Goal: Information Seeking & Learning: Learn about a topic

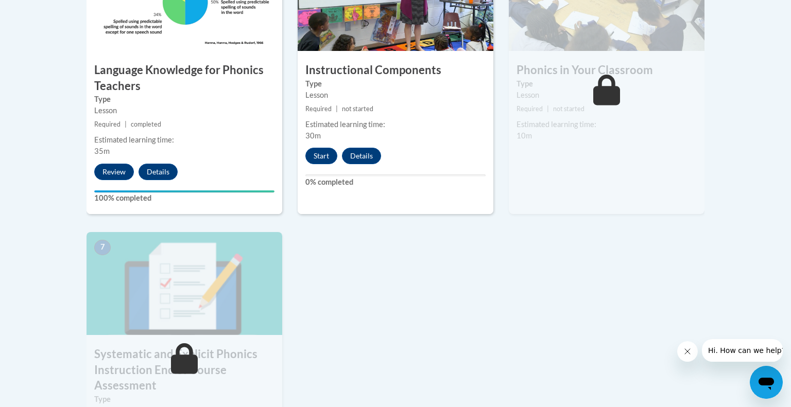
scroll to position [683, 0]
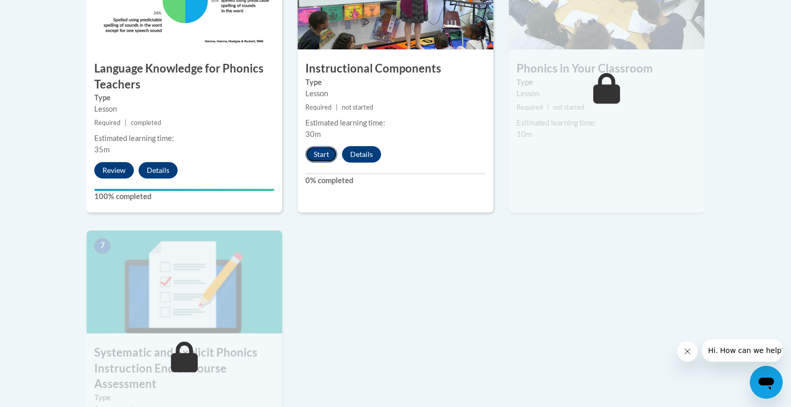
click at [319, 154] on button "Start" at bounding box center [321, 154] width 32 height 16
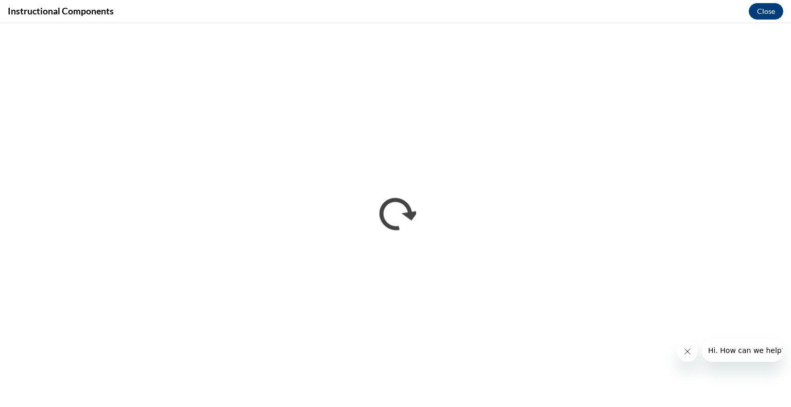
scroll to position [0, 0]
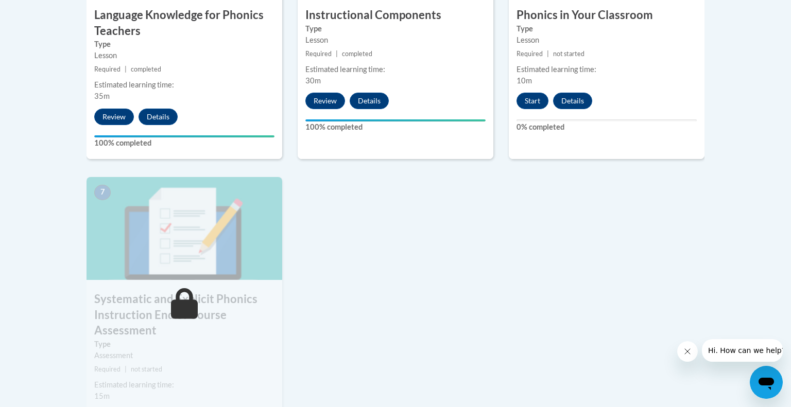
scroll to position [745, 0]
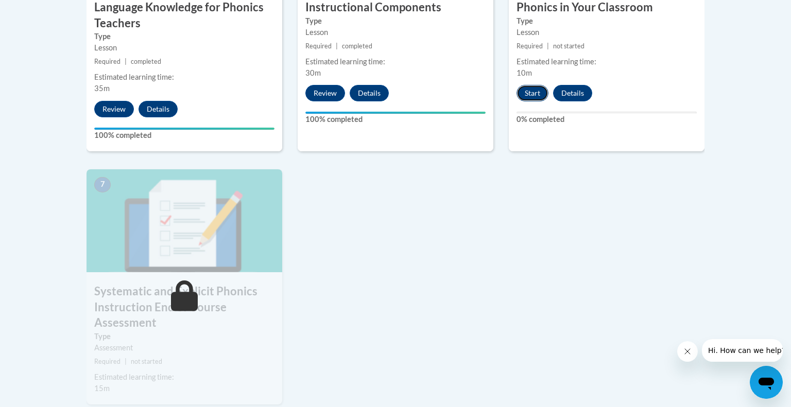
click at [532, 92] on button "Start" at bounding box center [532, 93] width 32 height 16
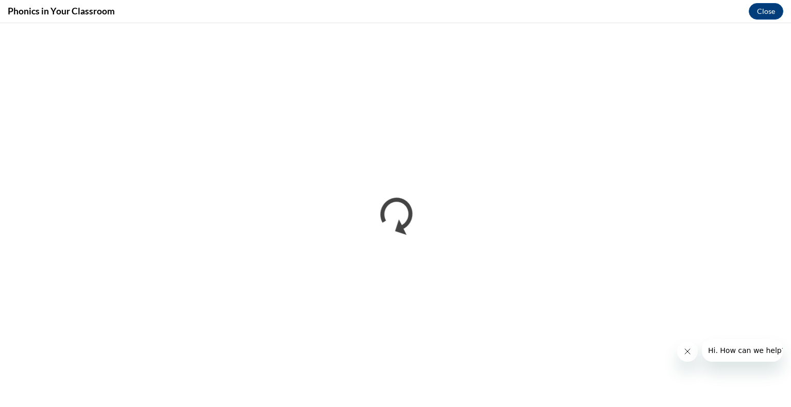
scroll to position [0, 0]
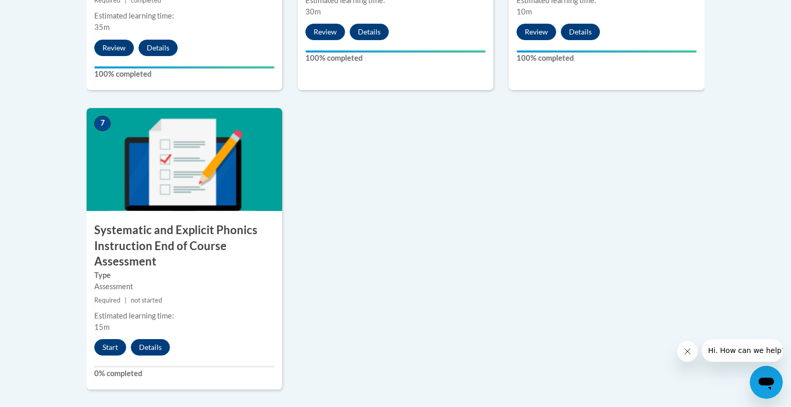
scroll to position [807, 0]
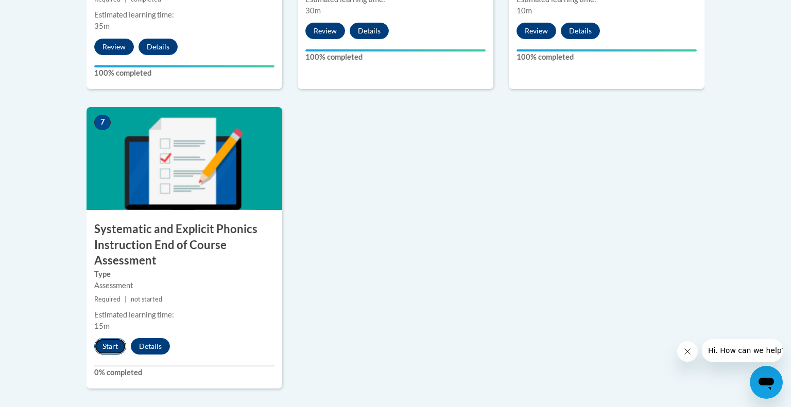
click at [111, 351] on button "Start" at bounding box center [110, 346] width 32 height 16
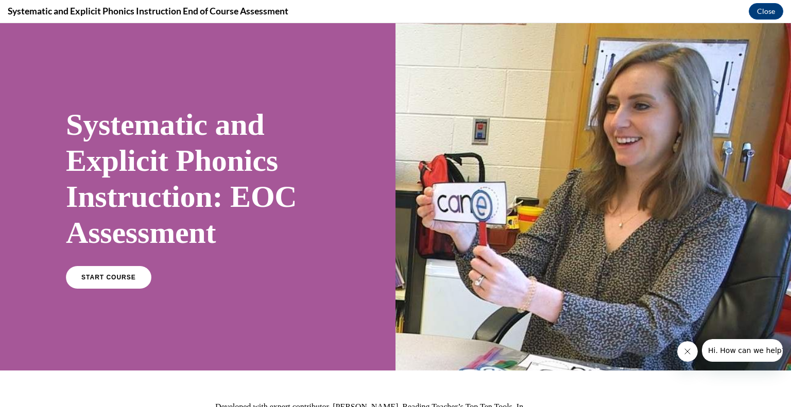
scroll to position [0, 0]
click at [141, 276] on link "START COURSE" at bounding box center [109, 278] width 90 height 24
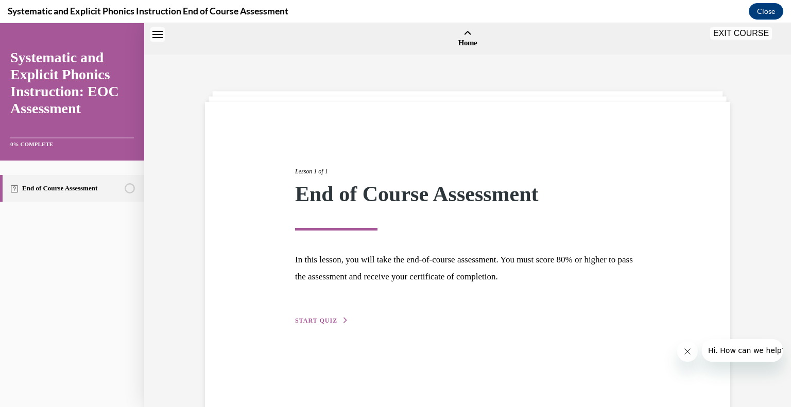
scroll to position [32, 0]
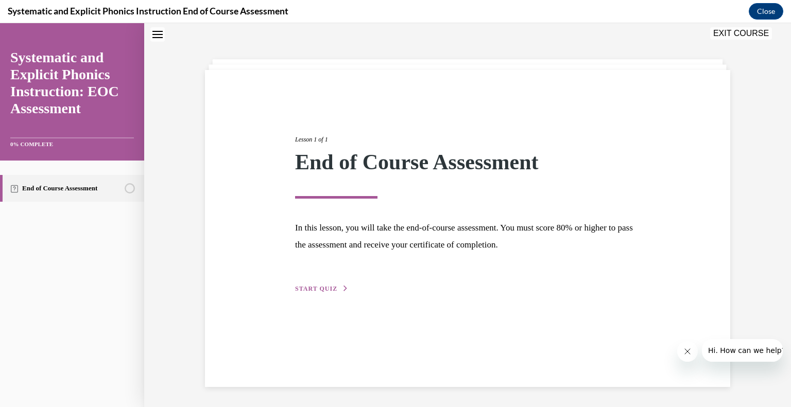
click at [330, 288] on span "START QUIZ" at bounding box center [316, 288] width 42 height 7
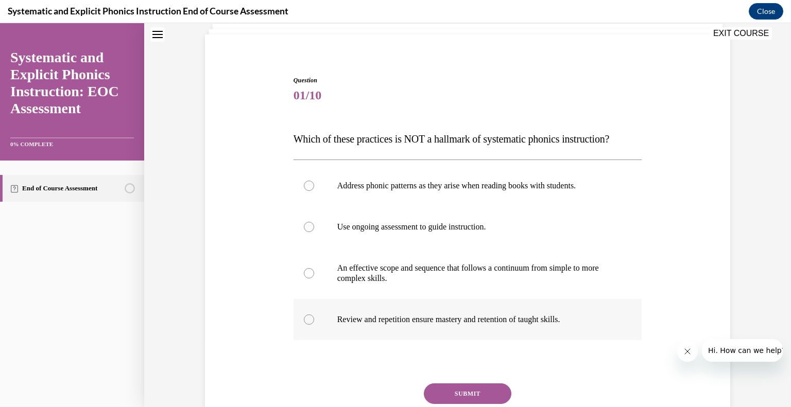
scroll to position [74, 0]
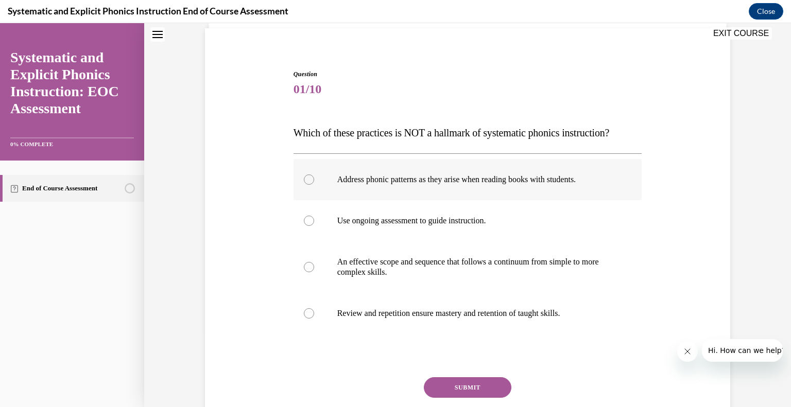
click at [307, 177] on div at bounding box center [309, 180] width 10 height 10
click at [460, 388] on button "SUBMIT" at bounding box center [468, 387] width 88 height 21
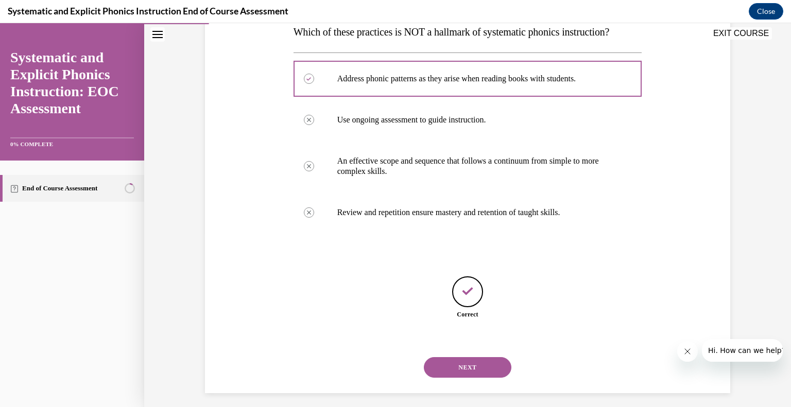
scroll to position [181, 0]
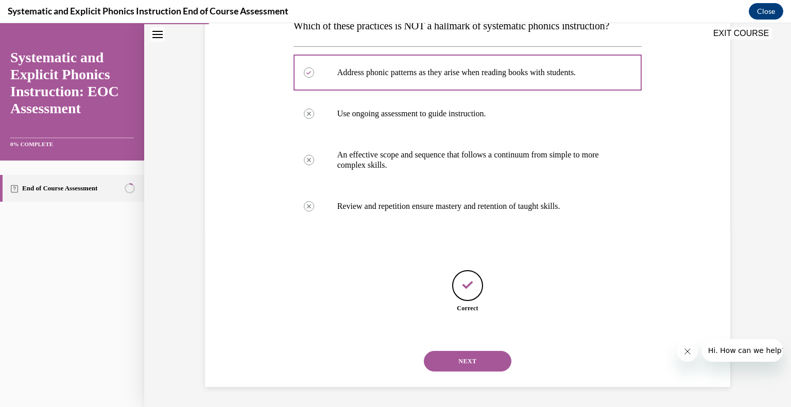
click at [464, 359] on button "NEXT" at bounding box center [468, 361] width 88 height 21
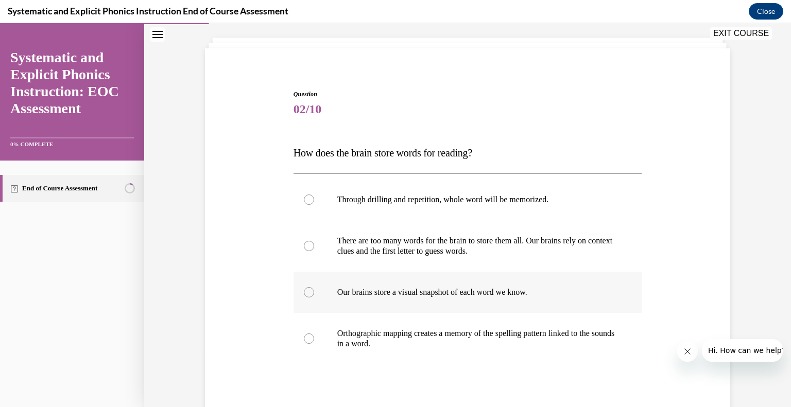
scroll to position [65, 0]
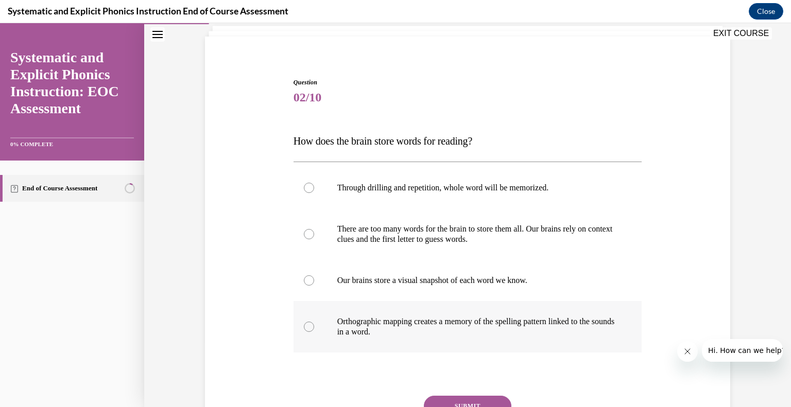
click at [309, 327] on div at bounding box center [309, 327] width 10 height 10
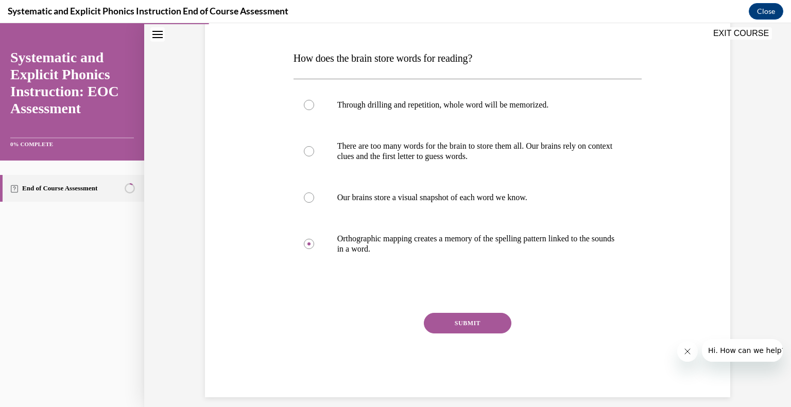
click at [459, 321] on button "SUBMIT" at bounding box center [468, 323] width 88 height 21
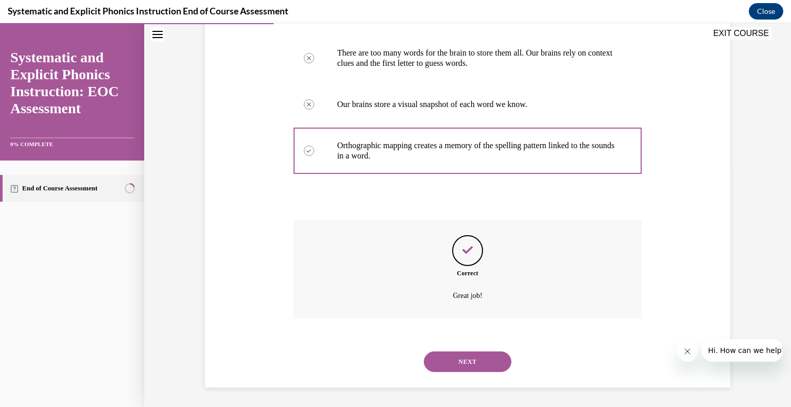
scroll to position [242, 0]
drag, startPoint x: 456, startPoint y: 361, endPoint x: 439, endPoint y: 355, distance: 17.9
click at [455, 360] on button "NEXT" at bounding box center [468, 361] width 88 height 21
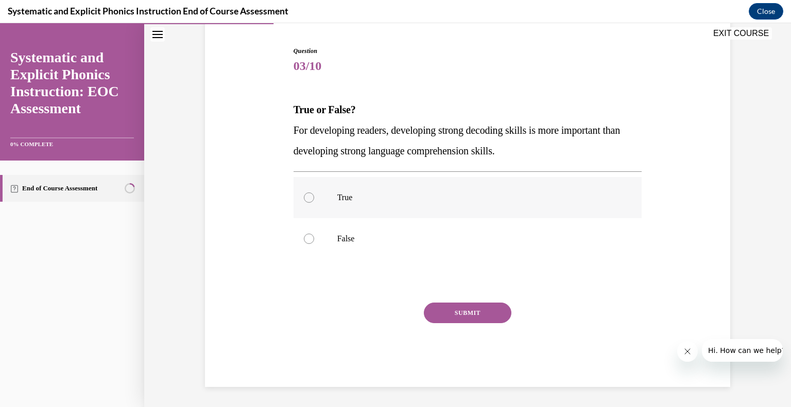
click at [311, 196] on div at bounding box center [309, 198] width 10 height 10
click at [440, 312] on button "SUBMIT" at bounding box center [468, 313] width 88 height 21
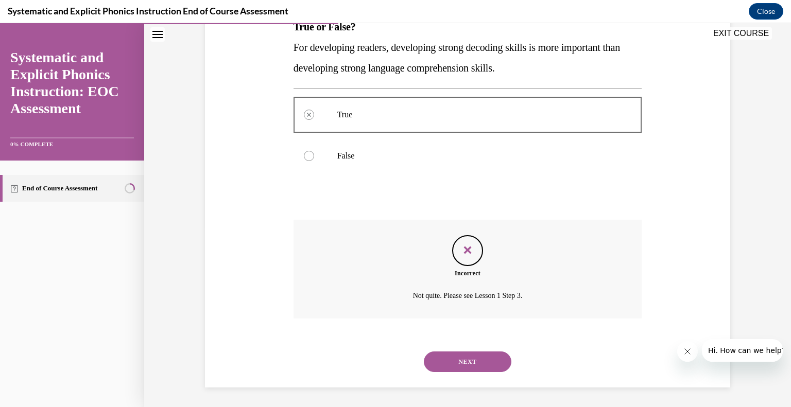
scroll to position [180, 0]
click at [467, 363] on button "NEXT" at bounding box center [468, 361] width 88 height 21
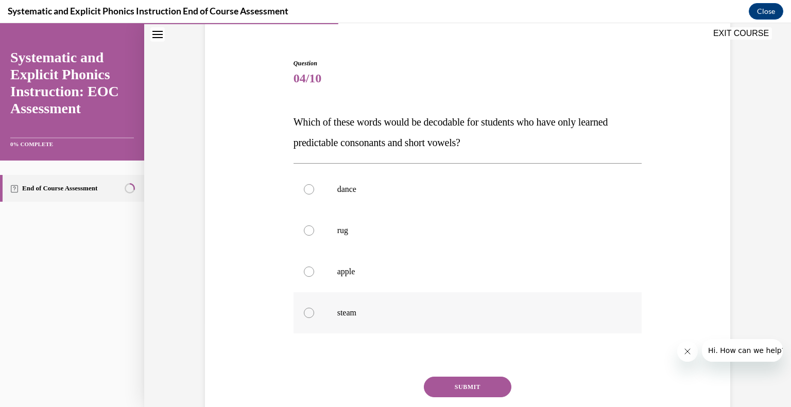
scroll to position [85, 0]
click at [307, 272] on div at bounding box center [309, 271] width 10 height 10
click at [452, 387] on button "SUBMIT" at bounding box center [468, 386] width 88 height 21
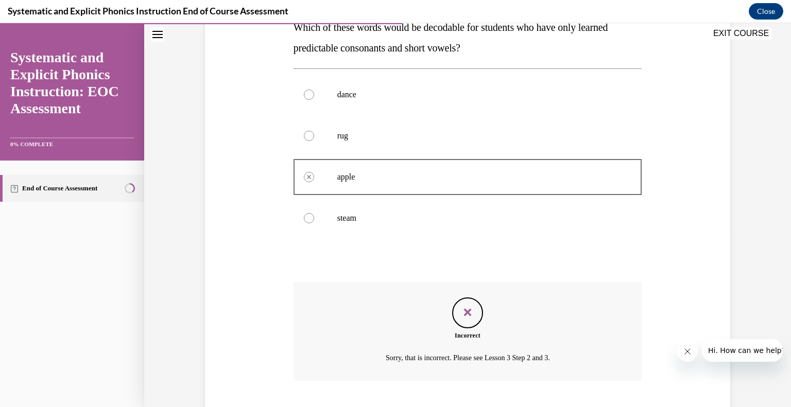
scroll to position [242, 0]
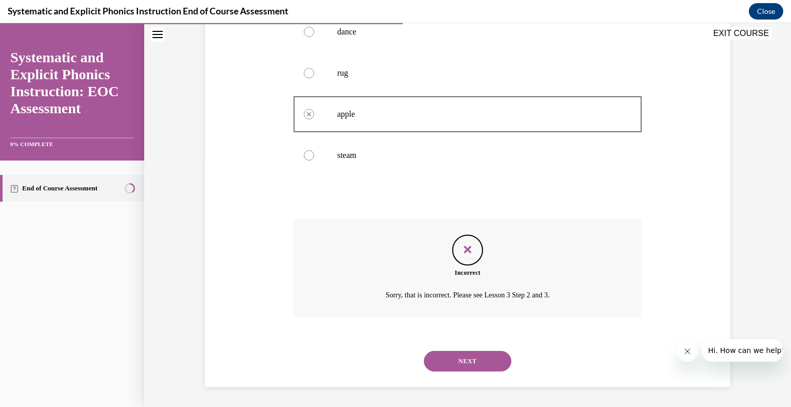
click at [478, 361] on button "NEXT" at bounding box center [468, 361] width 88 height 21
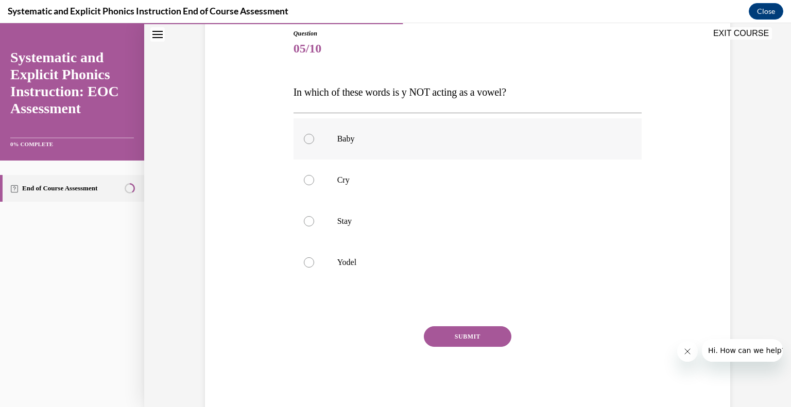
click at [307, 140] on div at bounding box center [309, 139] width 10 height 10
click at [461, 335] on button "SUBMIT" at bounding box center [468, 336] width 88 height 21
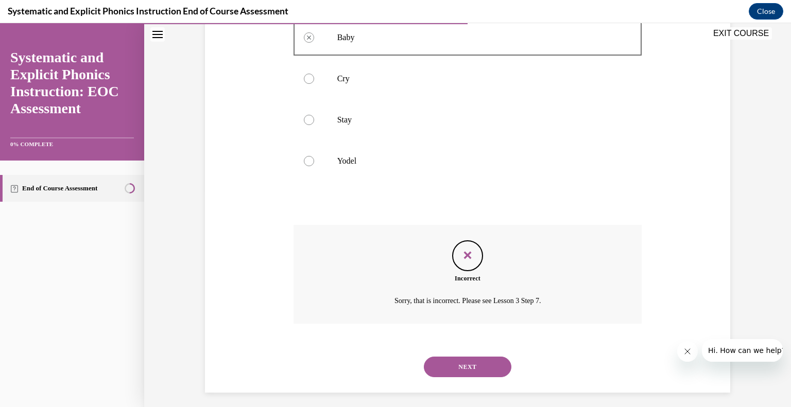
scroll to position [221, 0]
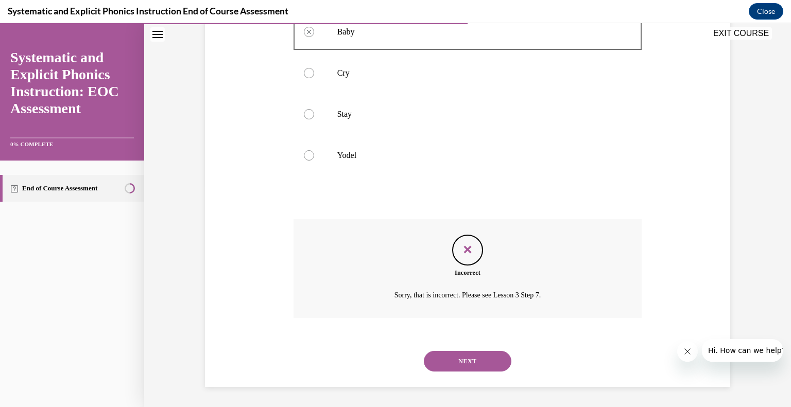
click at [477, 364] on button "NEXT" at bounding box center [468, 361] width 88 height 21
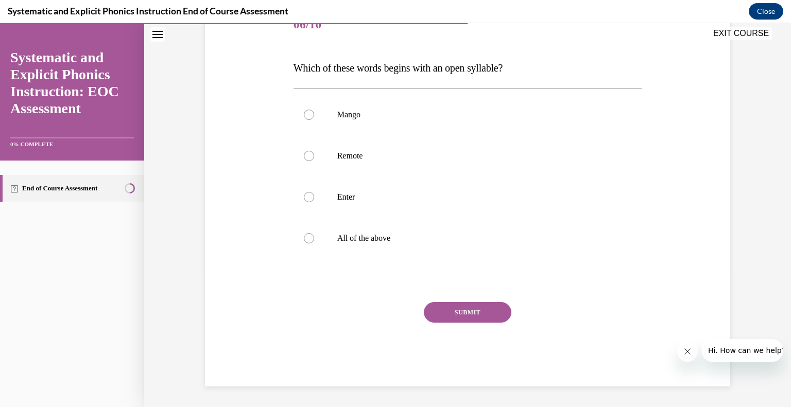
scroll to position [114, 0]
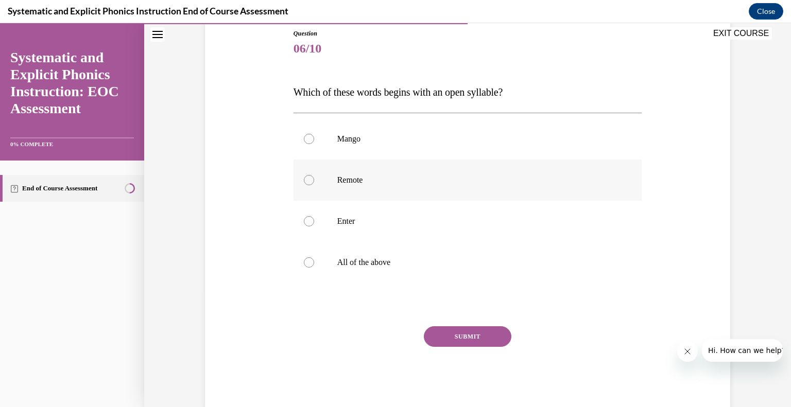
click at [308, 182] on div at bounding box center [309, 180] width 10 height 10
click at [452, 335] on button "SUBMIT" at bounding box center [468, 336] width 88 height 21
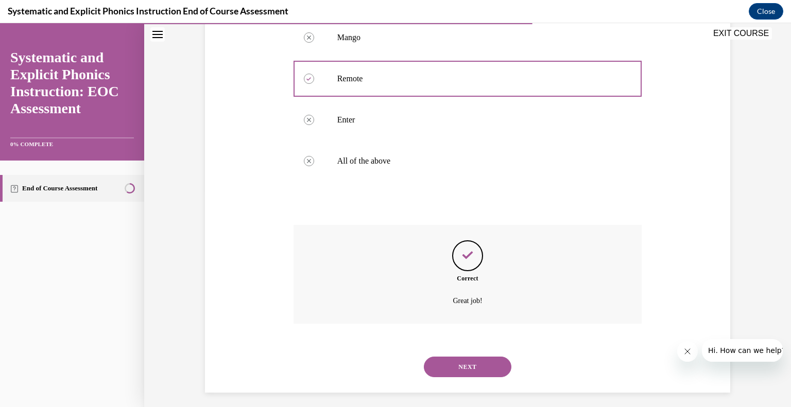
scroll to position [221, 0]
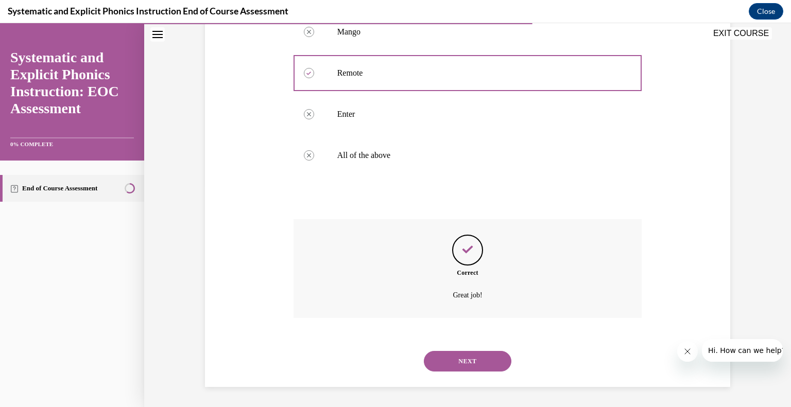
click at [463, 355] on button "NEXT" at bounding box center [468, 361] width 88 height 21
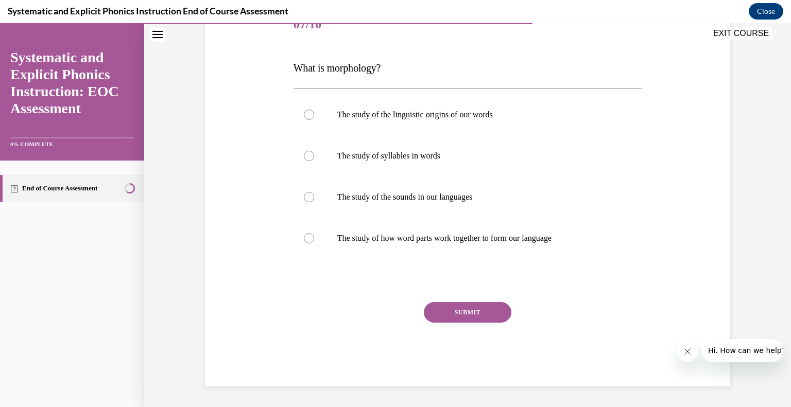
scroll to position [114, 0]
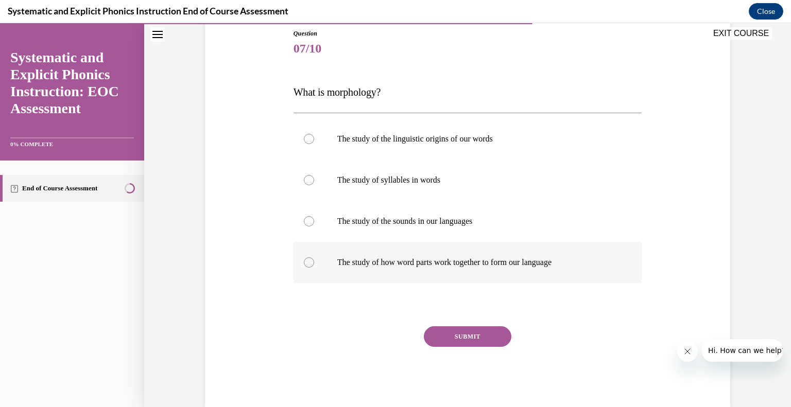
click at [308, 263] on div at bounding box center [309, 262] width 10 height 10
click at [451, 337] on button "SUBMIT" at bounding box center [468, 336] width 88 height 21
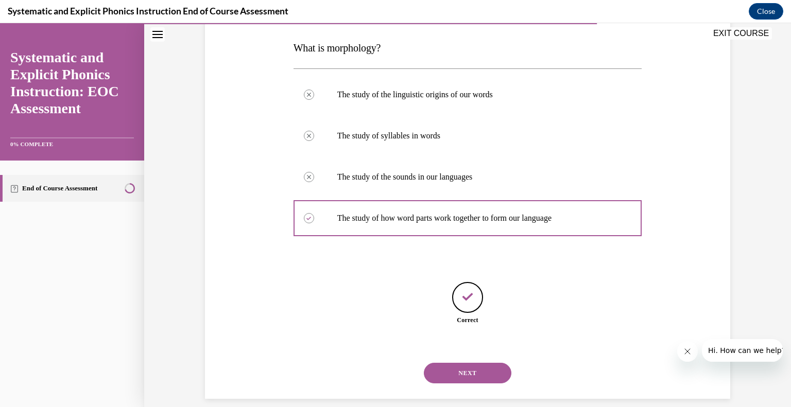
scroll to position [170, 0]
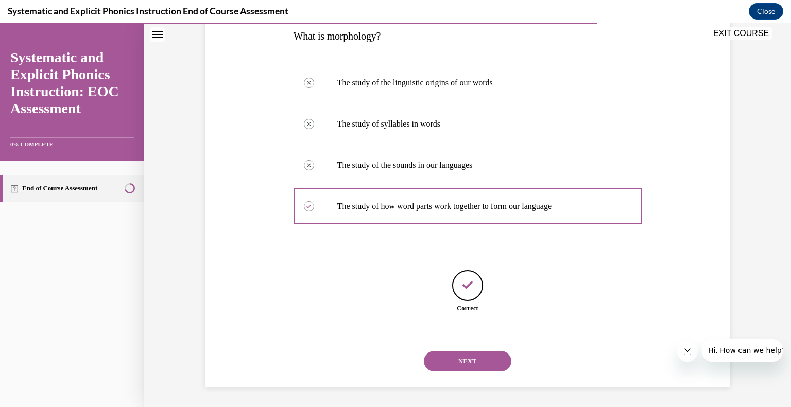
click at [474, 361] on button "NEXT" at bounding box center [468, 361] width 88 height 21
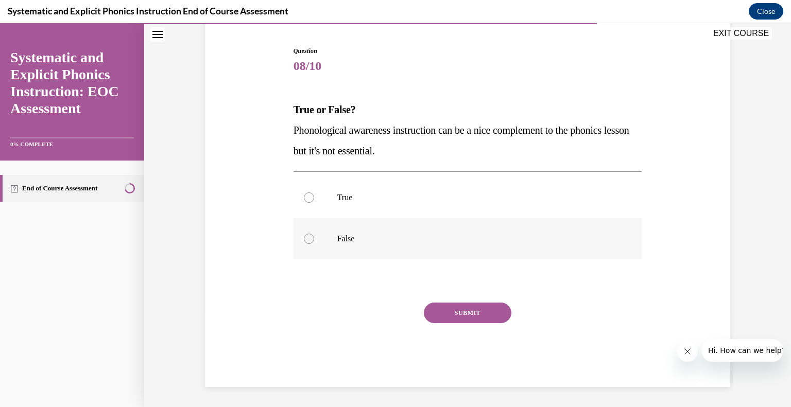
click at [309, 239] on div at bounding box center [309, 239] width 10 height 10
click at [464, 316] on button "SUBMIT" at bounding box center [468, 313] width 88 height 21
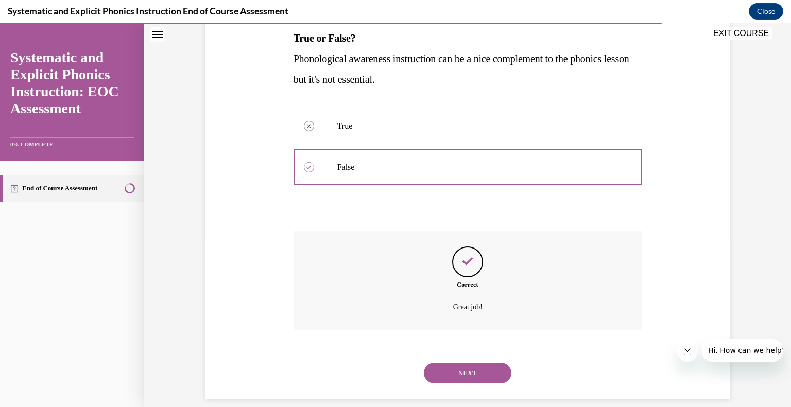
scroll to position [180, 0]
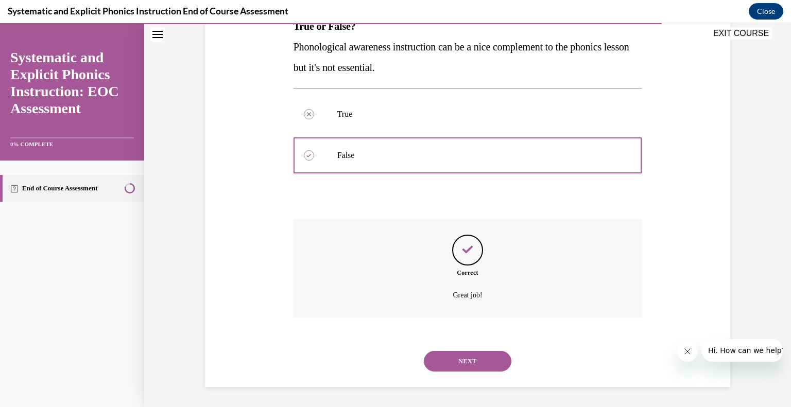
click at [457, 360] on button "NEXT" at bounding box center [468, 361] width 88 height 21
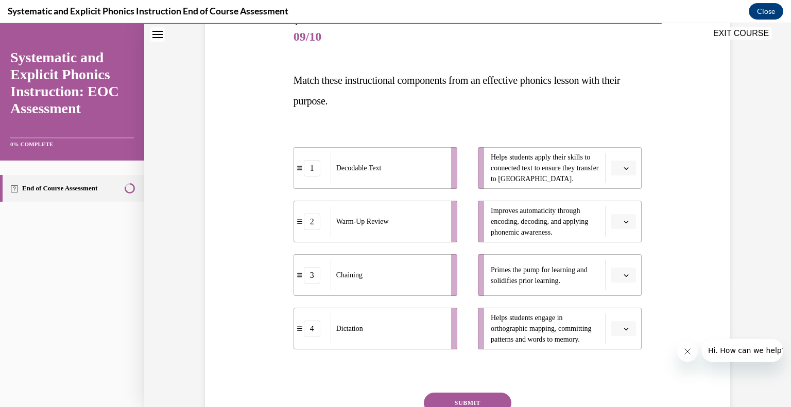
scroll to position [157, 0]
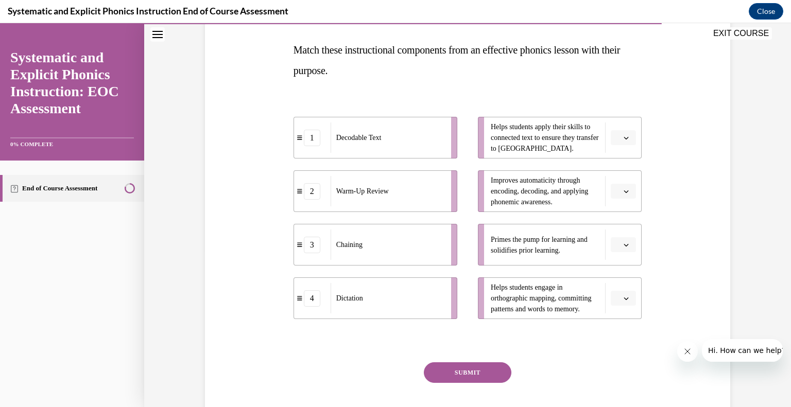
click at [626, 251] on button "button" at bounding box center [623, 244] width 25 height 15
click at [630, 302] on div "2" at bounding box center [623, 308] width 26 height 21
click at [623, 138] on button "button" at bounding box center [623, 137] width 25 height 15
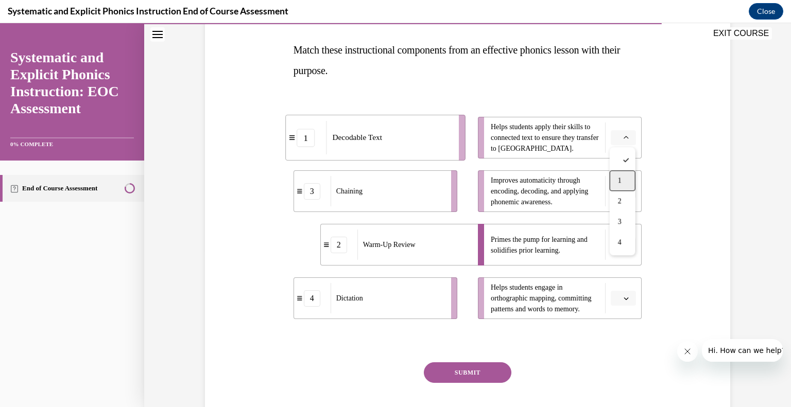
click at [625, 179] on div "1" at bounding box center [623, 180] width 26 height 21
click at [621, 296] on button "button" at bounding box center [623, 298] width 25 height 15
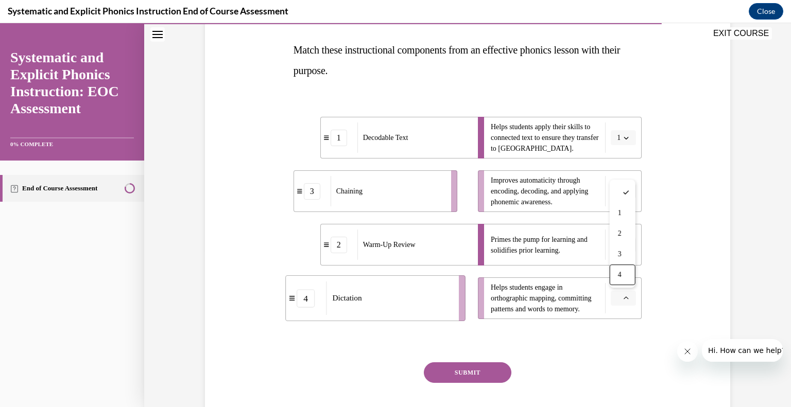
drag, startPoint x: 619, startPoint y: 281, endPoint x: 616, endPoint y: 272, distance: 9.8
click at [618, 281] on div "4" at bounding box center [623, 275] width 26 height 21
click at [623, 192] on span "button" at bounding box center [626, 191] width 7 height 7
drag, startPoint x: 624, startPoint y: 276, endPoint x: 616, endPoint y: 280, distance: 8.8
click at [624, 276] on div "3" at bounding box center [623, 275] width 26 height 21
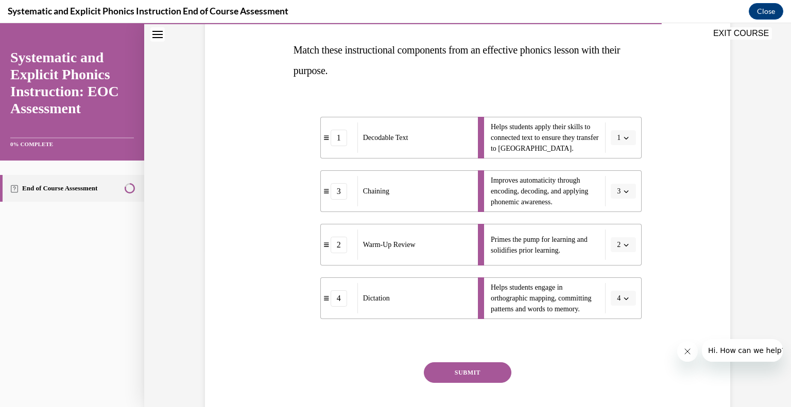
click at [493, 373] on button "SUBMIT" at bounding box center [468, 373] width 88 height 21
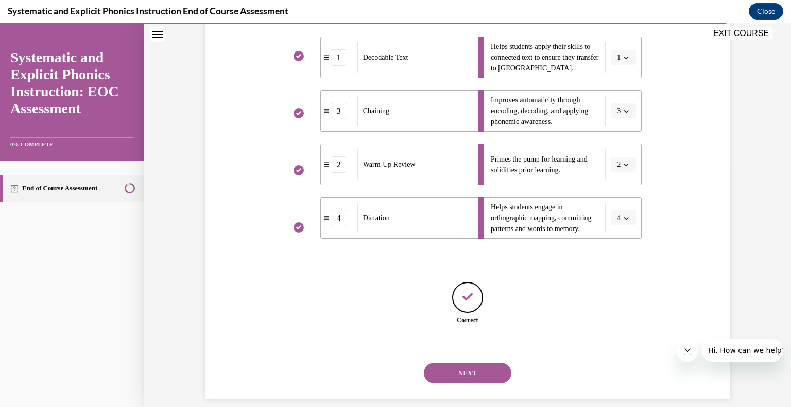
scroll to position [249, 0]
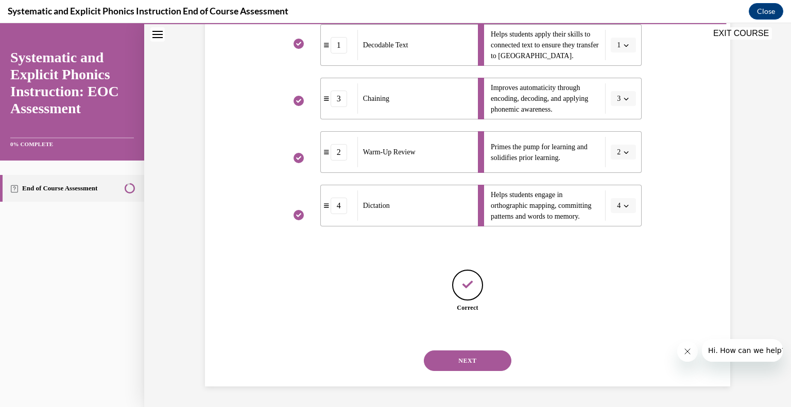
click at [490, 366] on button "NEXT" at bounding box center [468, 361] width 88 height 21
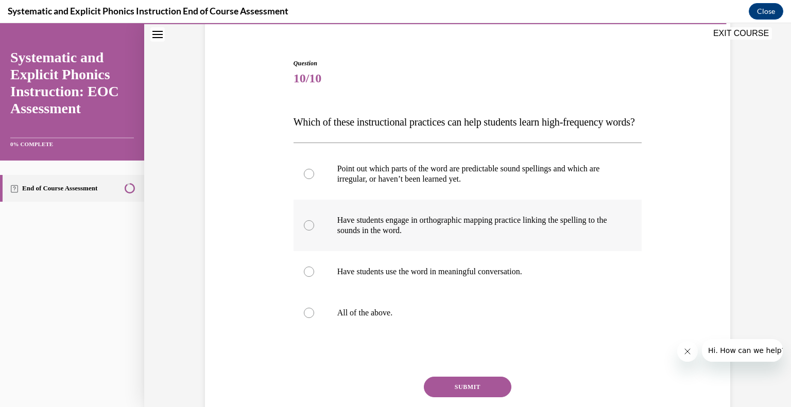
scroll to position [109, 0]
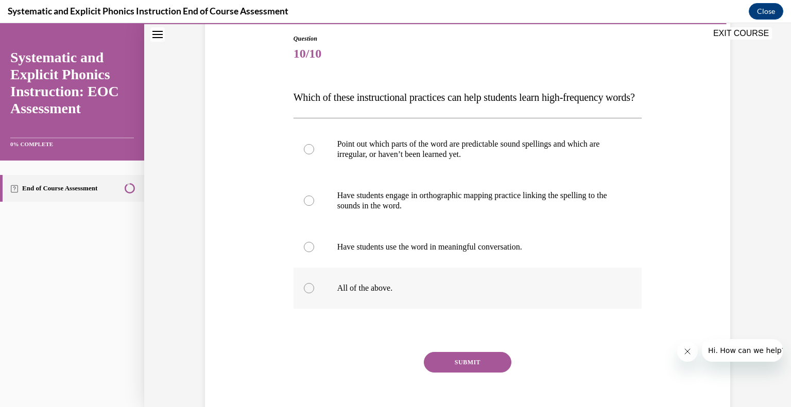
click at [308, 294] on div at bounding box center [309, 288] width 10 height 10
click at [451, 373] on button "SUBMIT" at bounding box center [468, 362] width 88 height 21
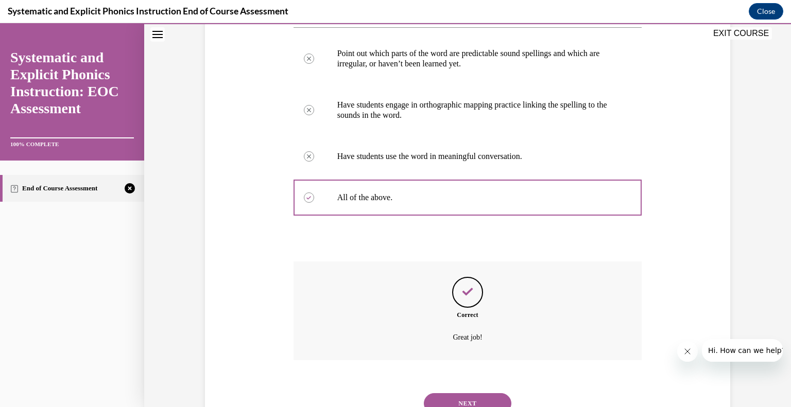
scroll to position [263, 0]
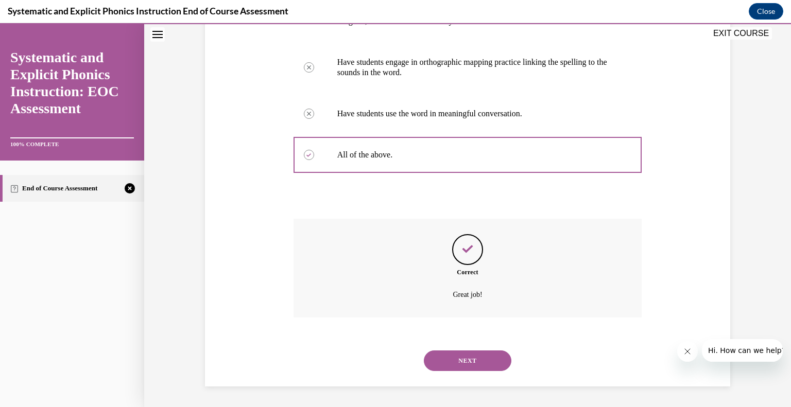
drag, startPoint x: 454, startPoint y: 362, endPoint x: 436, endPoint y: 358, distance: 18.9
click at [453, 362] on button "NEXT" at bounding box center [468, 361] width 88 height 21
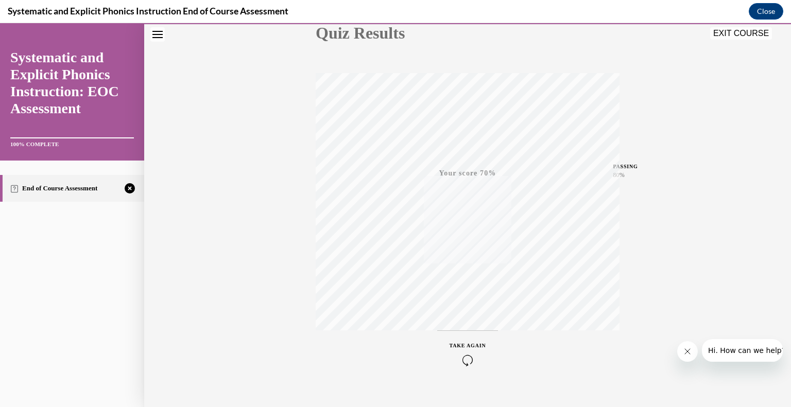
scroll to position [143, 0]
click at [465, 330] on span "TAKE AGAIN" at bounding box center [468, 330] width 37 height 6
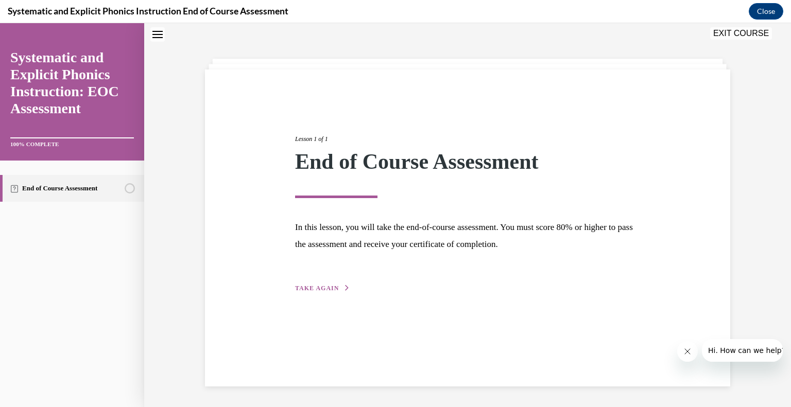
scroll to position [32, 0]
click at [313, 288] on span "TAKE AGAIN" at bounding box center [317, 288] width 44 height 7
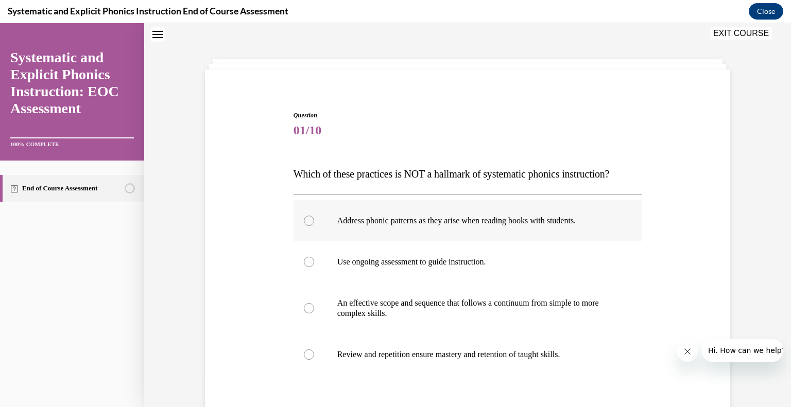
click at [307, 223] on div at bounding box center [309, 221] width 10 height 10
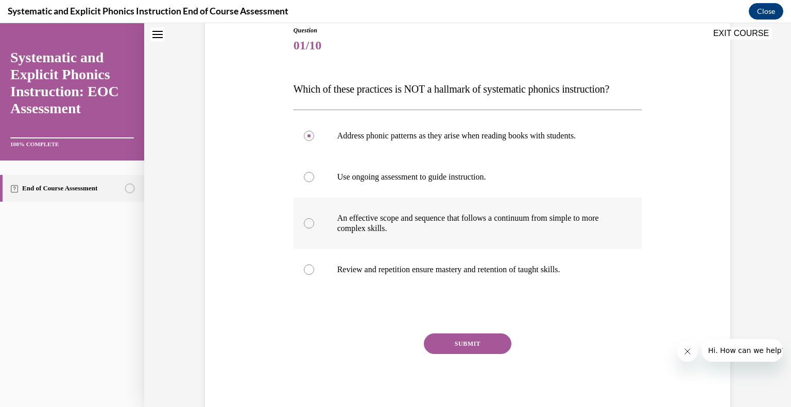
scroll to position [148, 0]
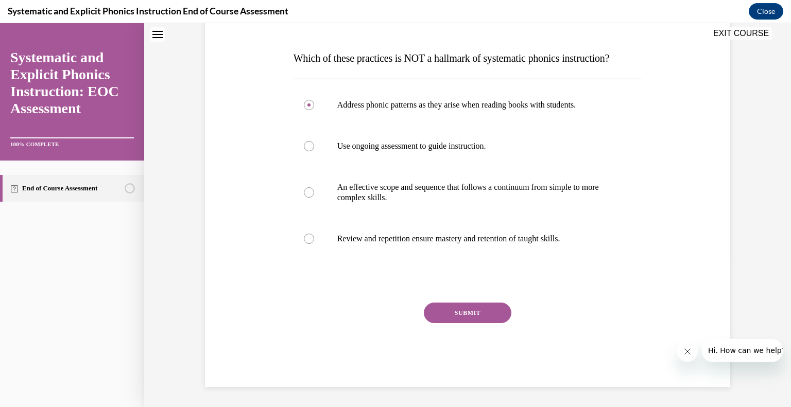
click at [448, 312] on button "SUBMIT" at bounding box center [468, 313] width 88 height 21
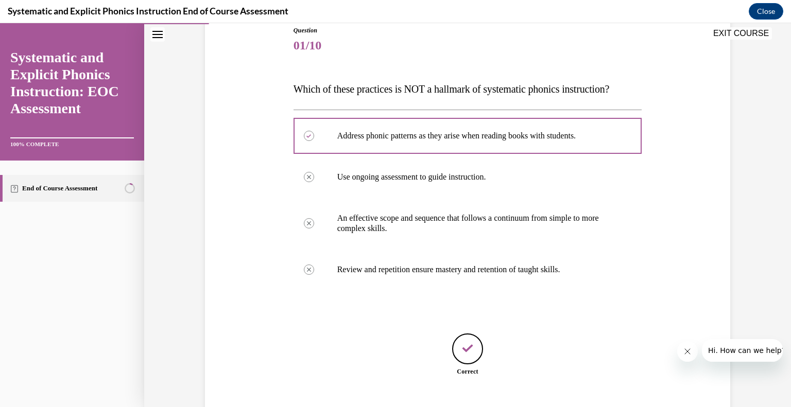
scroll to position [181, 0]
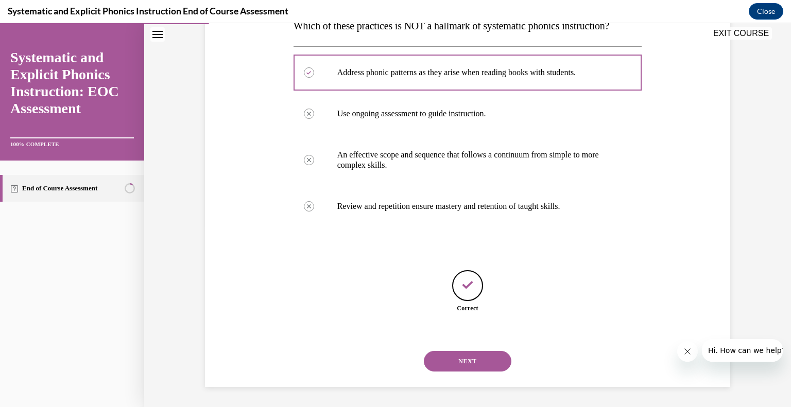
click at [472, 357] on button "NEXT" at bounding box center [468, 361] width 88 height 21
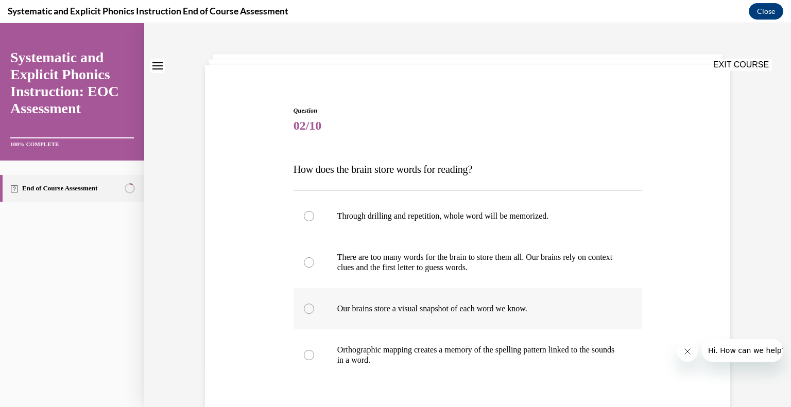
scroll to position [62, 0]
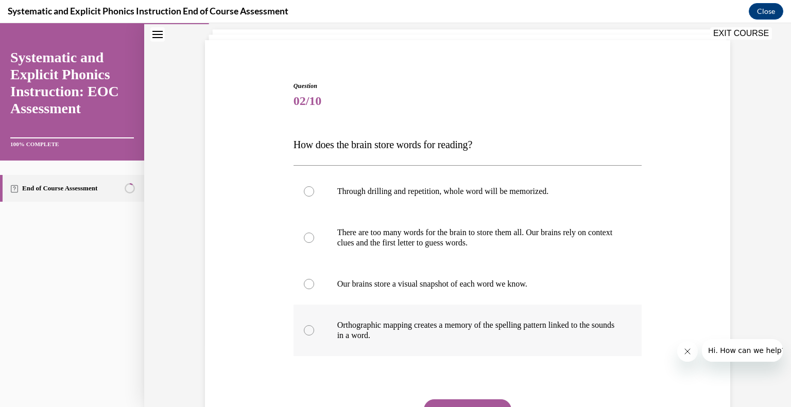
click at [310, 331] on div at bounding box center [309, 330] width 10 height 10
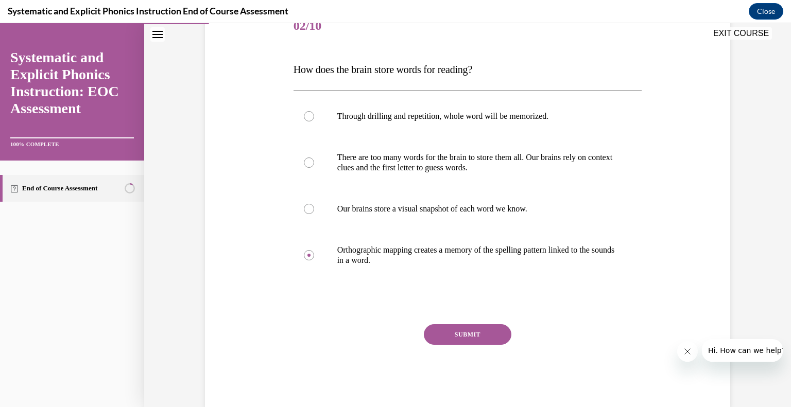
scroll to position [137, 0]
click at [461, 337] on button "SUBMIT" at bounding box center [468, 334] width 88 height 21
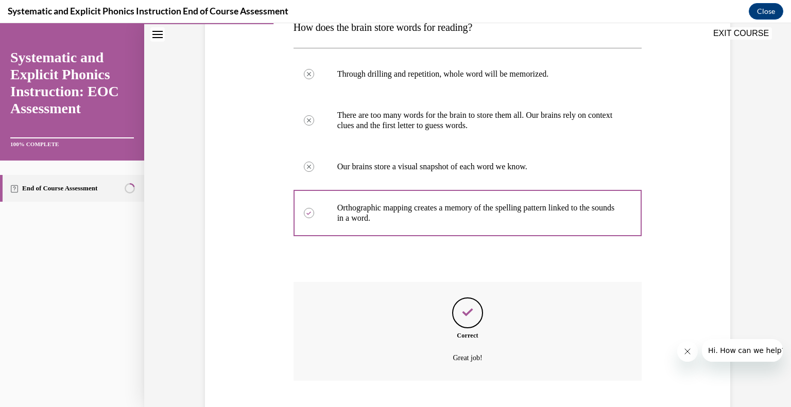
scroll to position [242, 0]
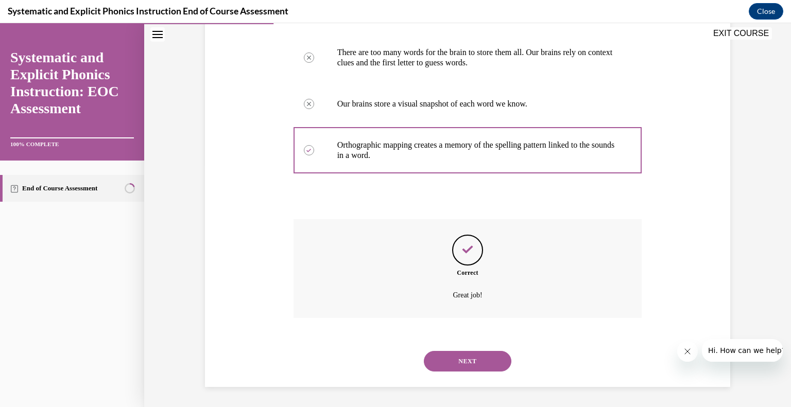
click at [444, 359] on button "NEXT" at bounding box center [468, 361] width 88 height 21
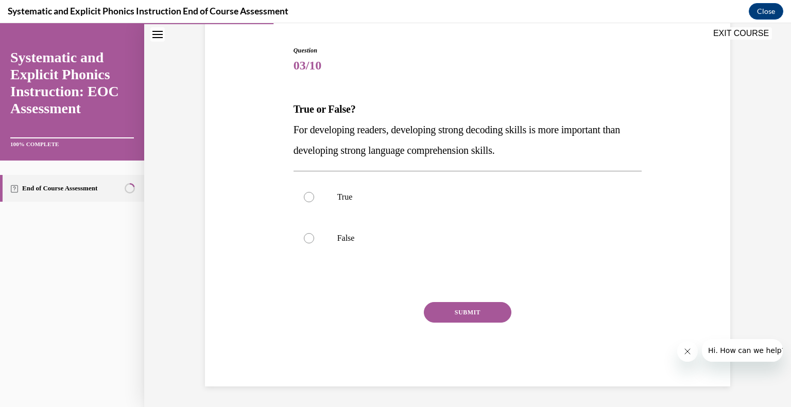
scroll to position [97, 0]
click at [309, 198] on div at bounding box center [309, 198] width 10 height 10
click at [449, 314] on button "SUBMIT" at bounding box center [468, 313] width 88 height 21
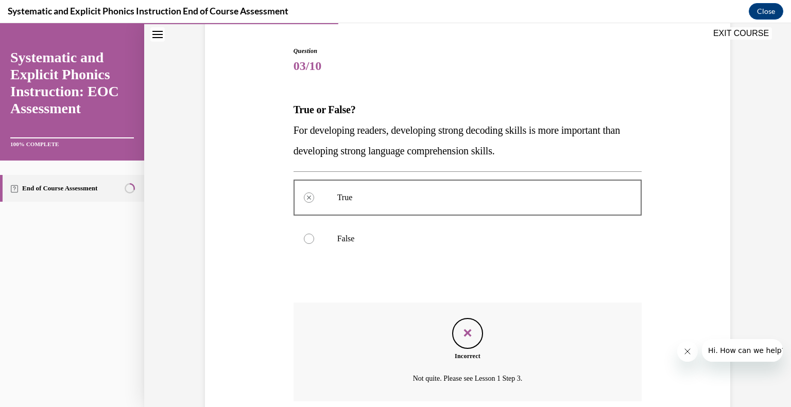
scroll to position [180, 0]
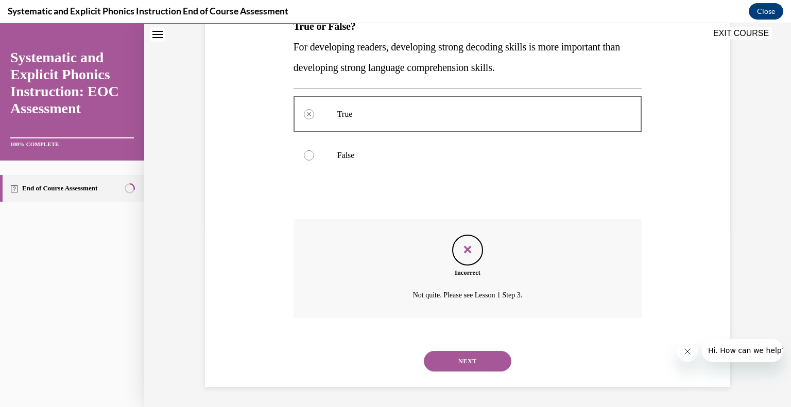
click at [309, 158] on div at bounding box center [309, 155] width 10 height 10
click at [463, 244] on icon "Feedback" at bounding box center [467, 249] width 15 height 15
click at [462, 361] on button "NEXT" at bounding box center [468, 361] width 88 height 21
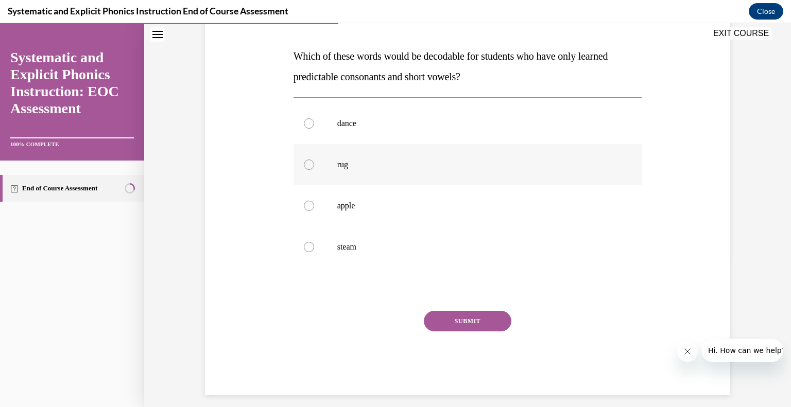
scroll to position [159, 0]
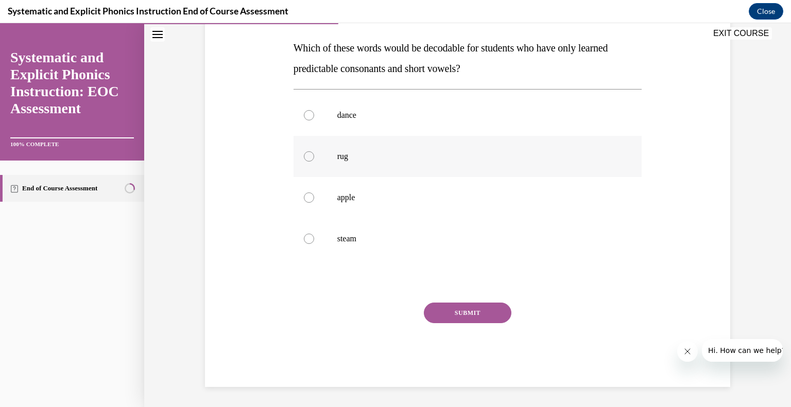
click at [308, 157] on div at bounding box center [309, 156] width 10 height 10
click at [452, 311] on button "SUBMIT" at bounding box center [468, 313] width 88 height 21
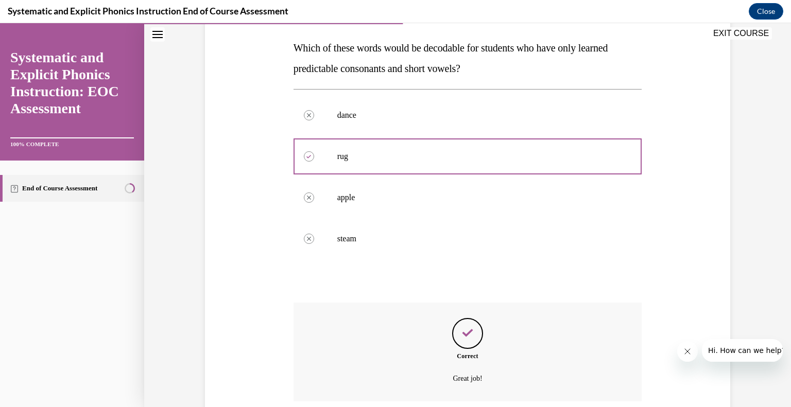
scroll to position [242, 0]
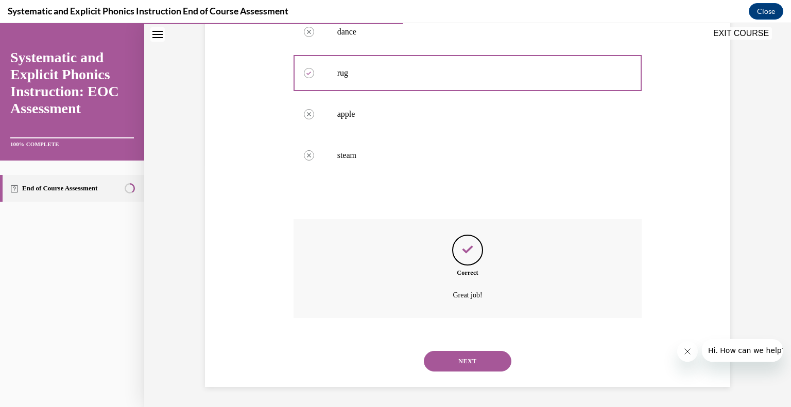
click at [470, 359] on button "NEXT" at bounding box center [468, 361] width 88 height 21
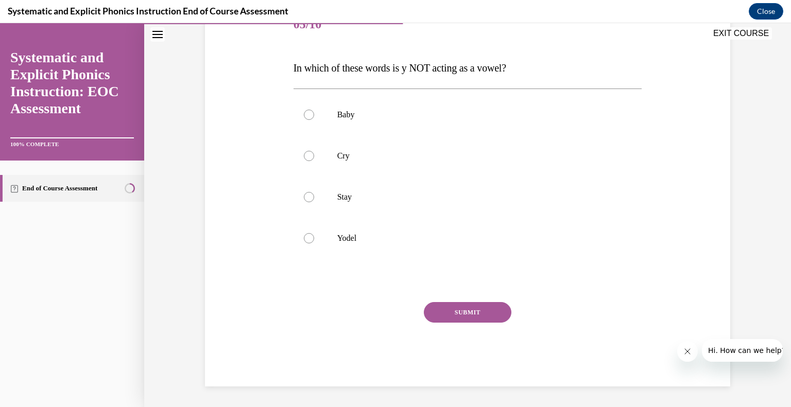
scroll to position [114, 0]
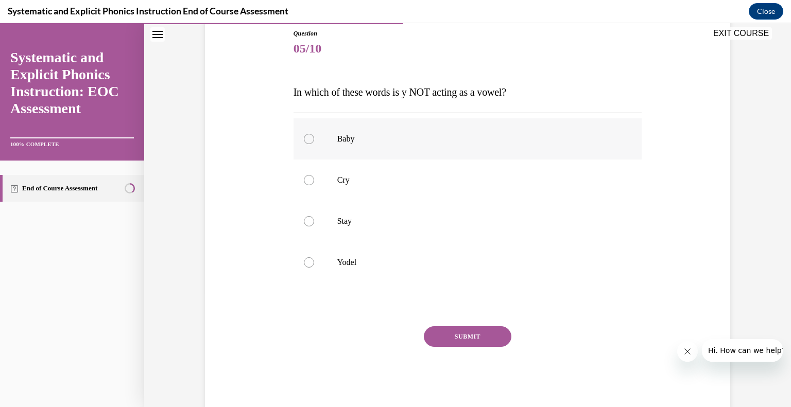
click at [309, 140] on div at bounding box center [309, 139] width 10 height 10
click at [451, 333] on button "SUBMIT" at bounding box center [468, 336] width 88 height 21
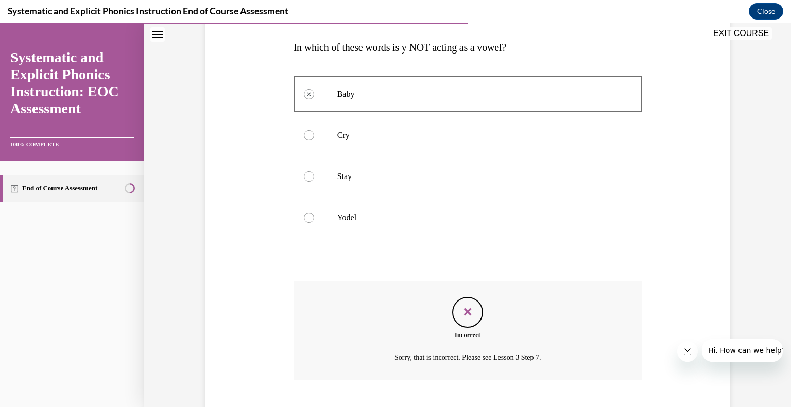
scroll to position [204, 0]
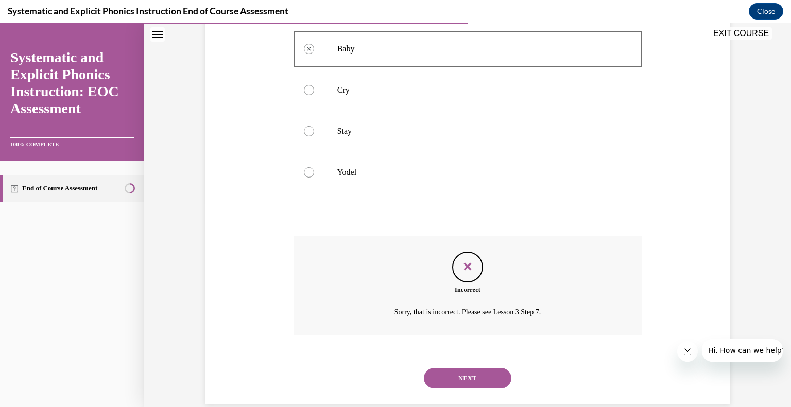
click at [307, 87] on div at bounding box center [309, 90] width 10 height 10
click at [307, 130] on div at bounding box center [309, 131] width 10 height 10
click at [311, 165] on div at bounding box center [468, 172] width 349 height 41
click at [472, 271] on icon "Feedback" at bounding box center [467, 266] width 15 height 15
click at [476, 377] on button "NEXT" at bounding box center [468, 378] width 88 height 21
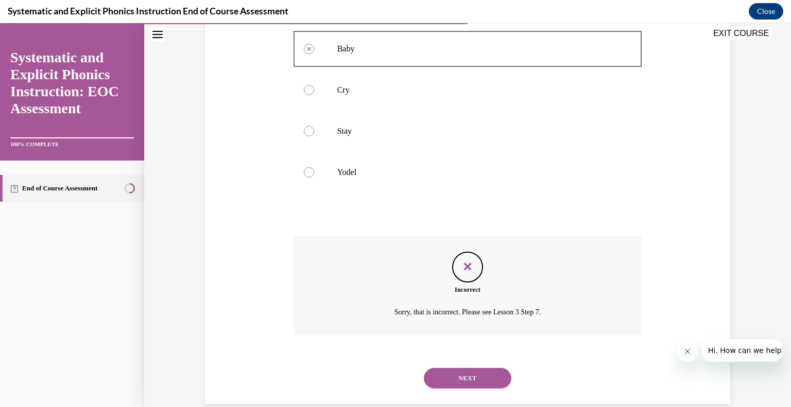
scroll to position [114, 0]
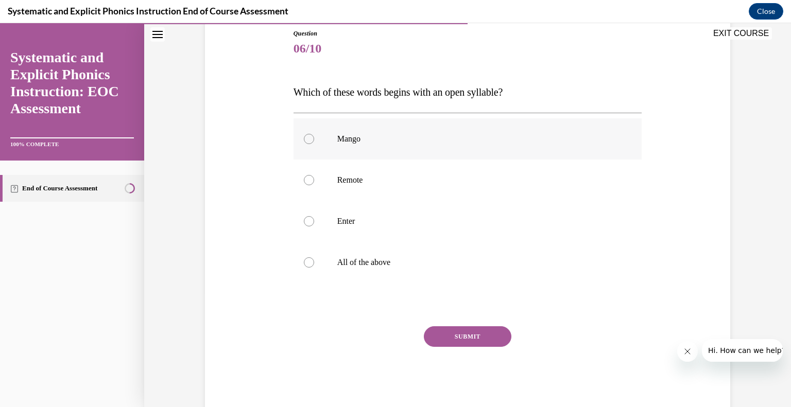
click at [307, 140] on div at bounding box center [309, 139] width 10 height 10
click at [441, 336] on button "SUBMIT" at bounding box center [468, 336] width 88 height 21
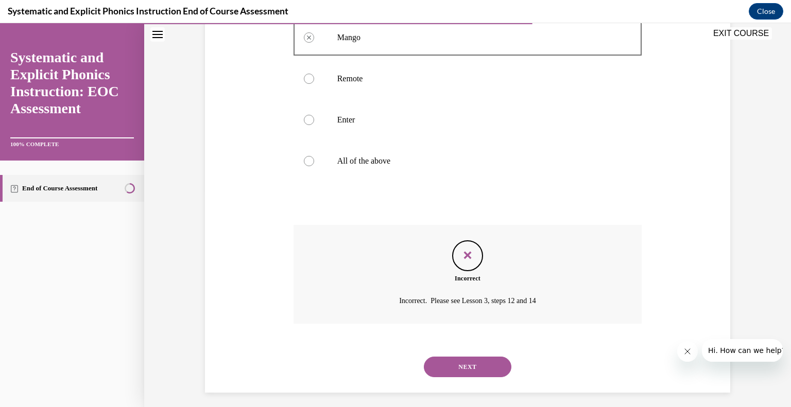
scroll to position [221, 0]
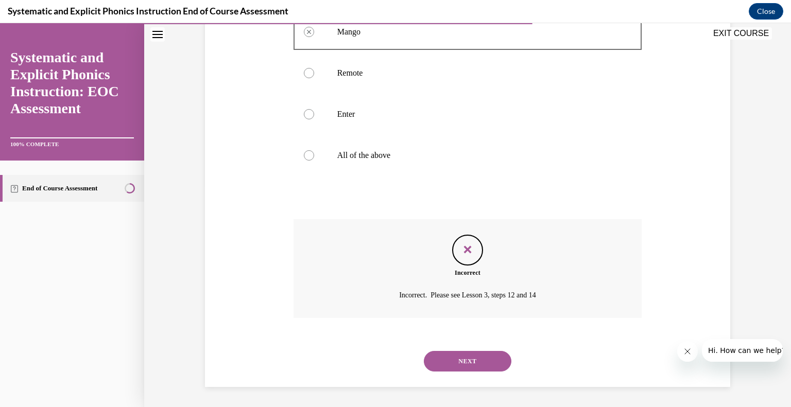
click at [455, 358] on button "NEXT" at bounding box center [468, 361] width 88 height 21
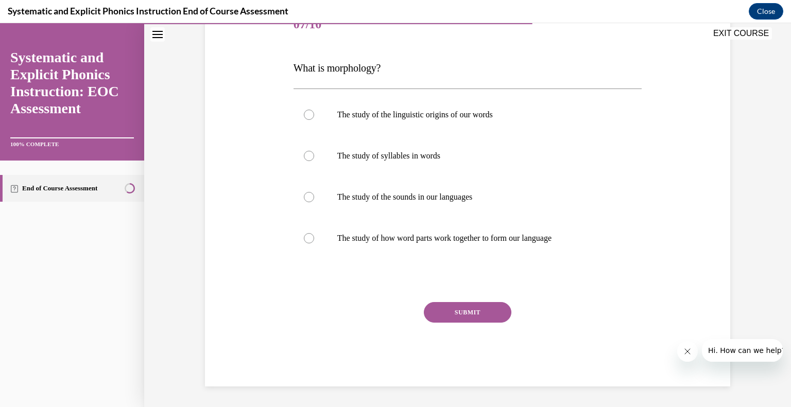
scroll to position [114, 0]
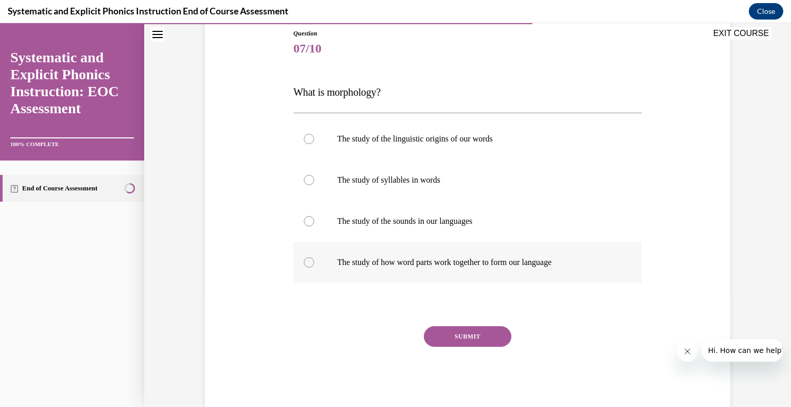
click at [312, 261] on div at bounding box center [309, 262] width 10 height 10
click at [450, 338] on button "SUBMIT" at bounding box center [468, 336] width 88 height 21
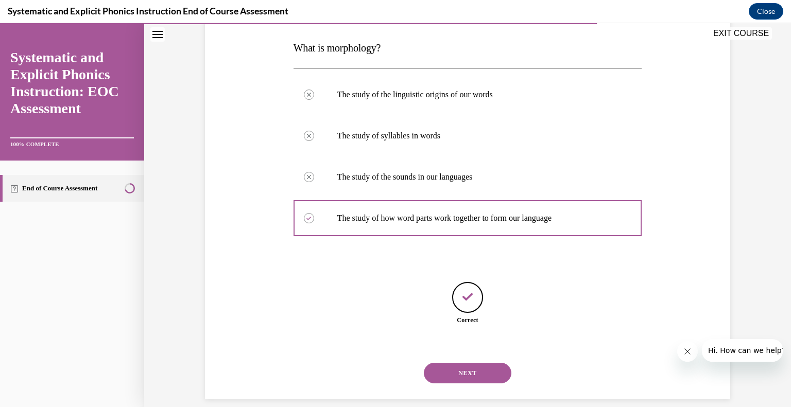
scroll to position [170, 0]
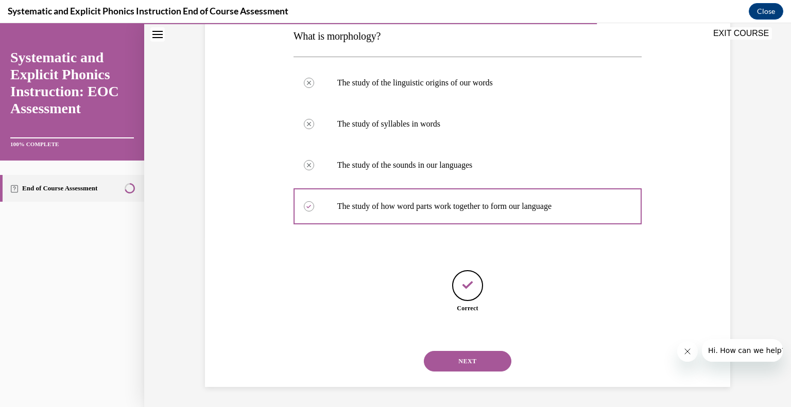
click at [443, 356] on button "NEXT" at bounding box center [468, 361] width 88 height 21
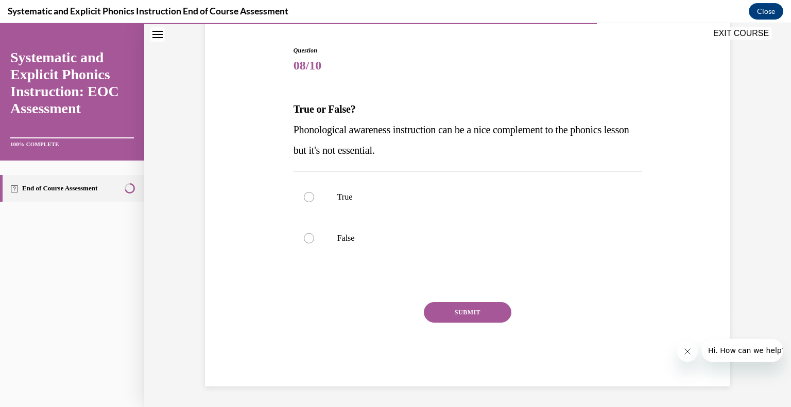
scroll to position [97, 0]
click at [308, 238] on div at bounding box center [309, 239] width 10 height 10
click at [449, 314] on button "SUBMIT" at bounding box center [468, 313] width 88 height 21
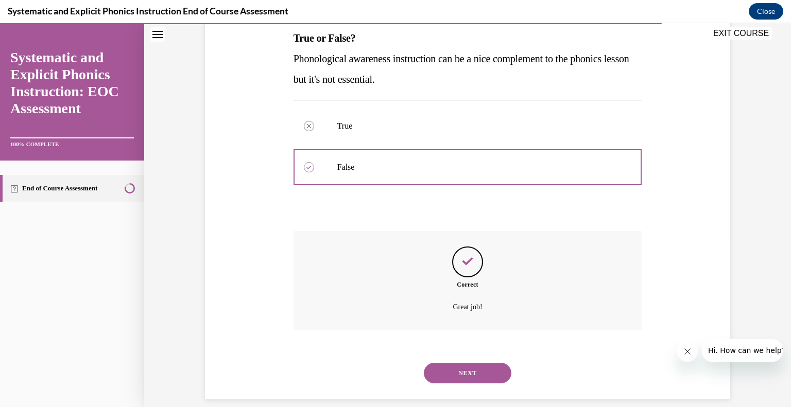
scroll to position [180, 0]
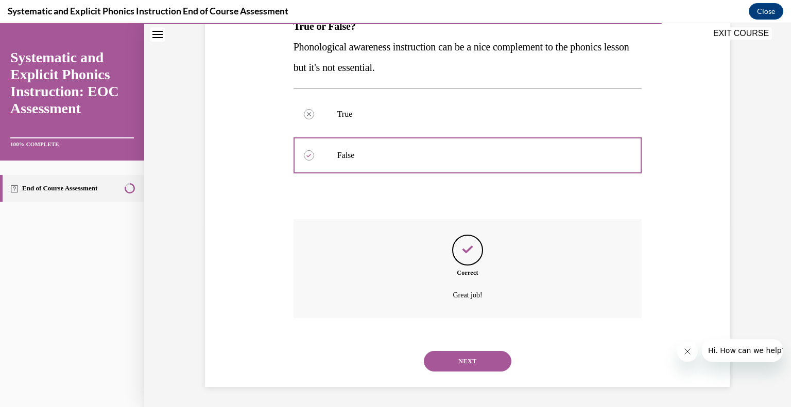
click at [479, 355] on button "NEXT" at bounding box center [468, 361] width 88 height 21
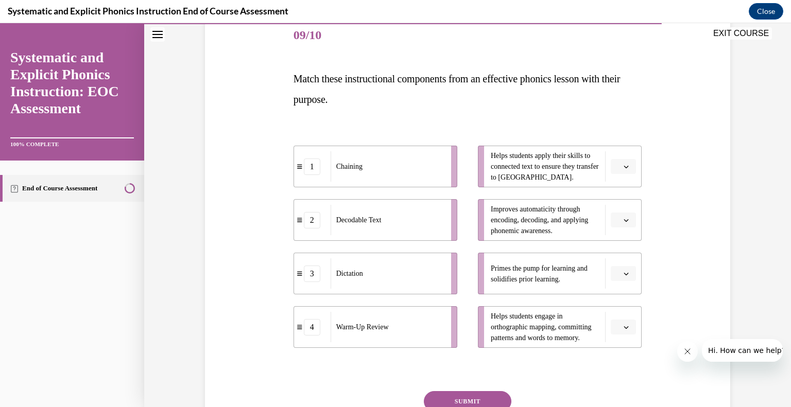
scroll to position [101, 0]
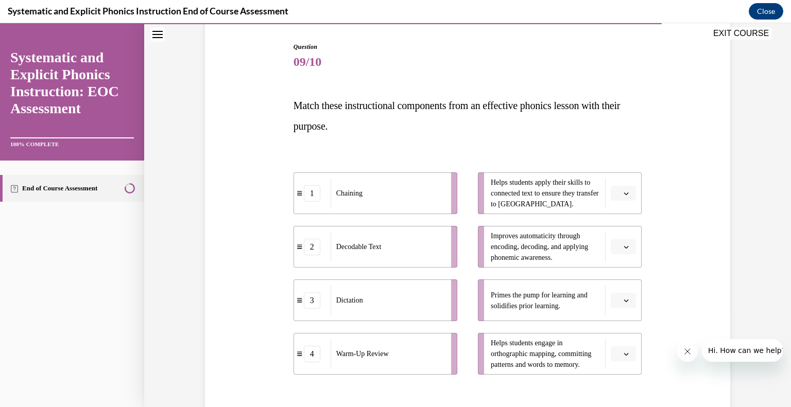
click at [629, 297] on span "button" at bounding box center [626, 300] width 7 height 7
click at [623, 279] on div "4" at bounding box center [623, 277] width 26 height 21
click at [628, 355] on icon "button" at bounding box center [626, 354] width 5 height 5
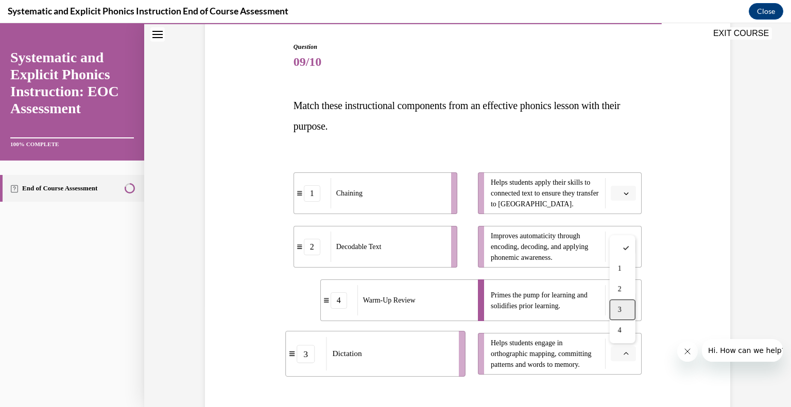
click at [627, 318] on div "3" at bounding box center [623, 310] width 26 height 21
click at [627, 246] on icon "button" at bounding box center [626, 247] width 5 height 5
click at [626, 305] on div "2" at bounding box center [623, 310] width 26 height 21
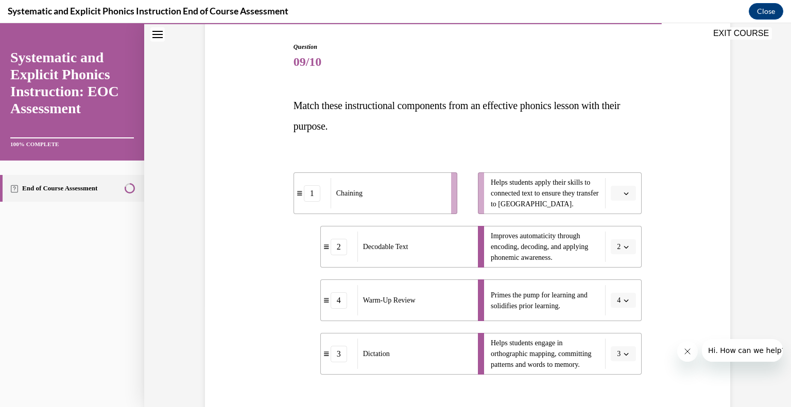
click at [628, 188] on button "button" at bounding box center [623, 193] width 25 height 15
click at [629, 235] on div "1" at bounding box center [623, 236] width 26 height 21
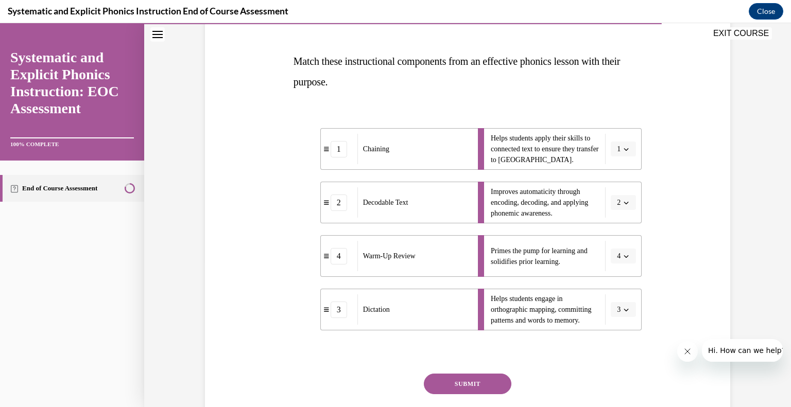
scroll to position [172, 0]
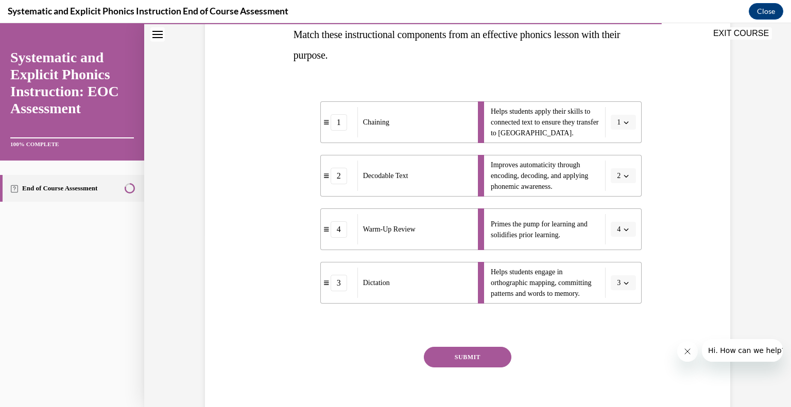
click at [479, 353] on button "SUBMIT" at bounding box center [468, 357] width 88 height 21
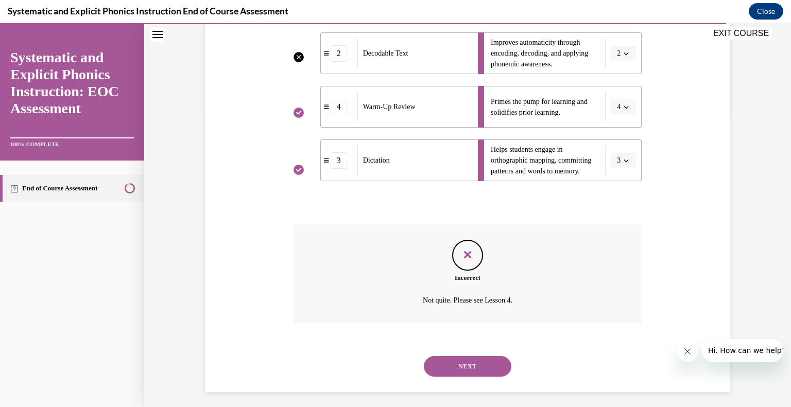
scroll to position [300, 0]
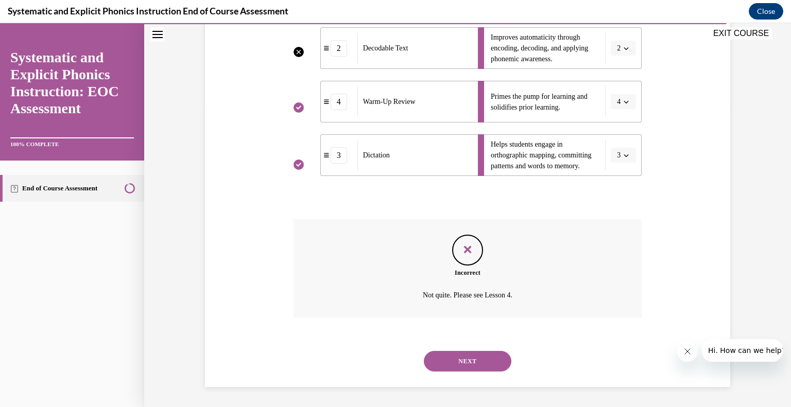
click at [439, 358] on button "NEXT" at bounding box center [468, 361] width 88 height 21
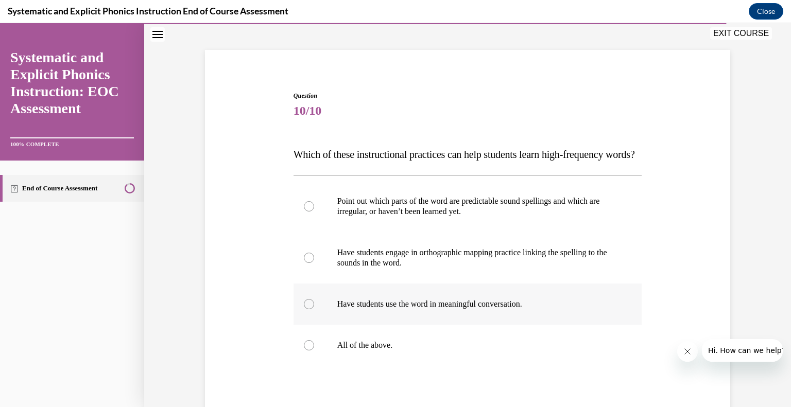
scroll to position [88, 0]
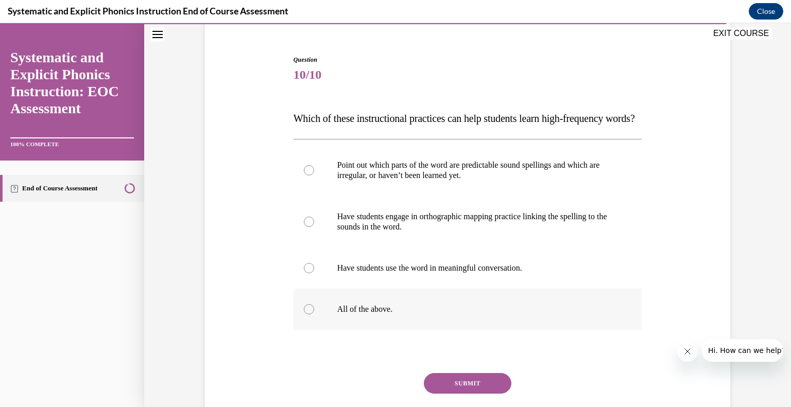
click at [311, 315] on div at bounding box center [309, 309] width 10 height 10
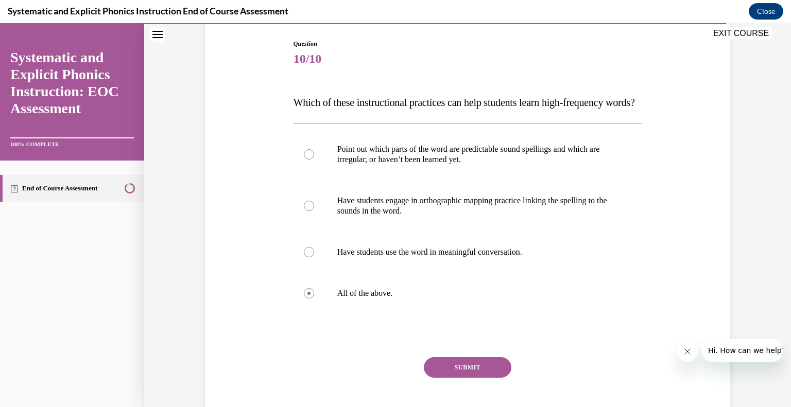
scroll to position [179, 0]
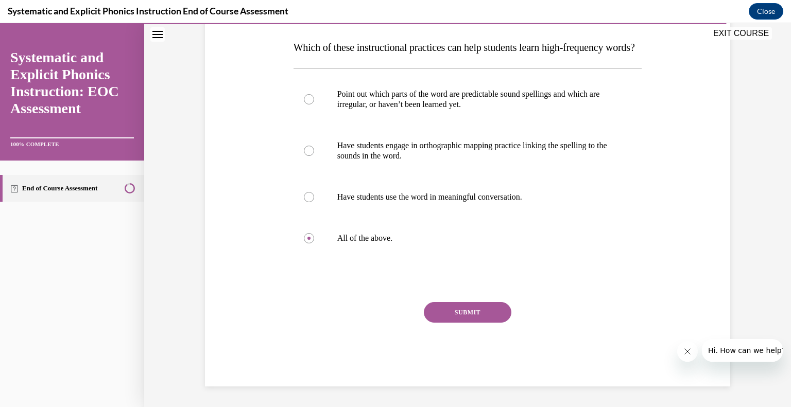
click at [462, 317] on button "SUBMIT" at bounding box center [468, 312] width 88 height 21
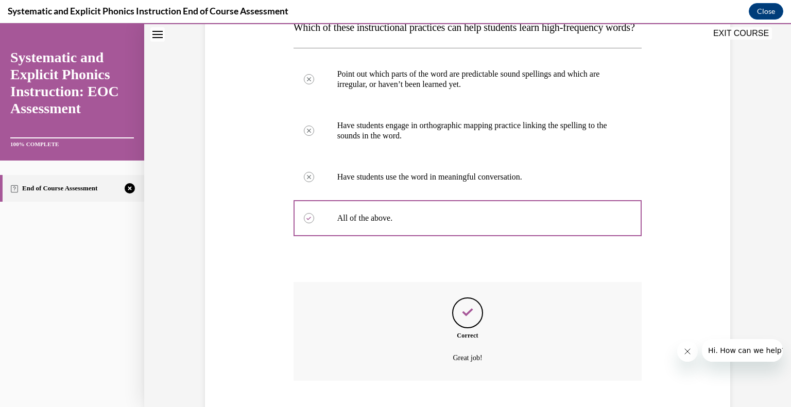
scroll to position [263, 0]
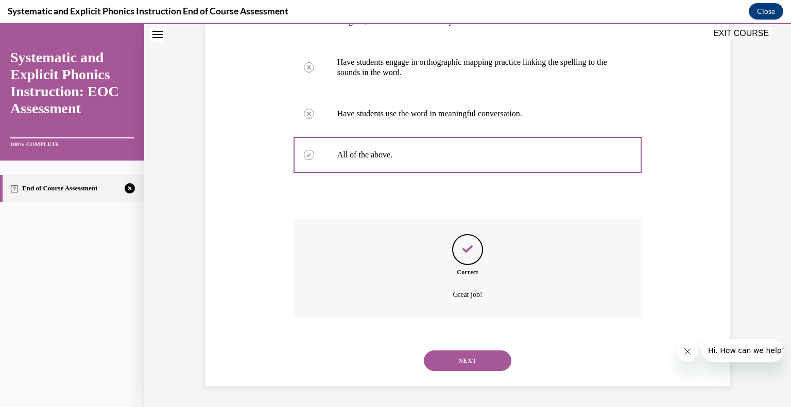
click at [457, 359] on button "NEXT" at bounding box center [468, 361] width 88 height 21
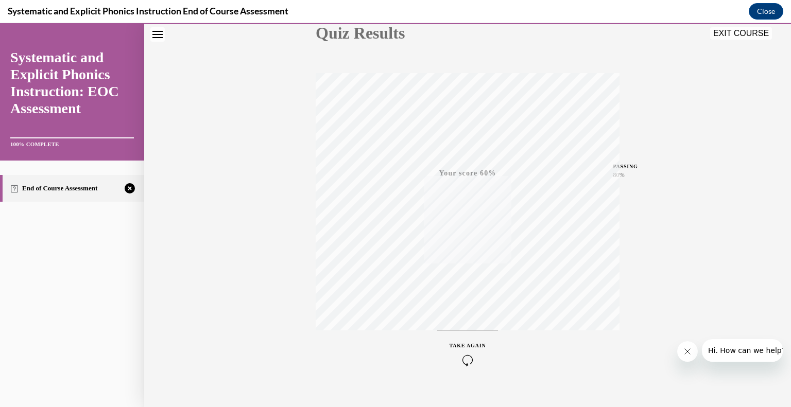
scroll to position [143, 0]
click at [476, 333] on div "TAKE AGAIN" at bounding box center [468, 338] width 37 height 24
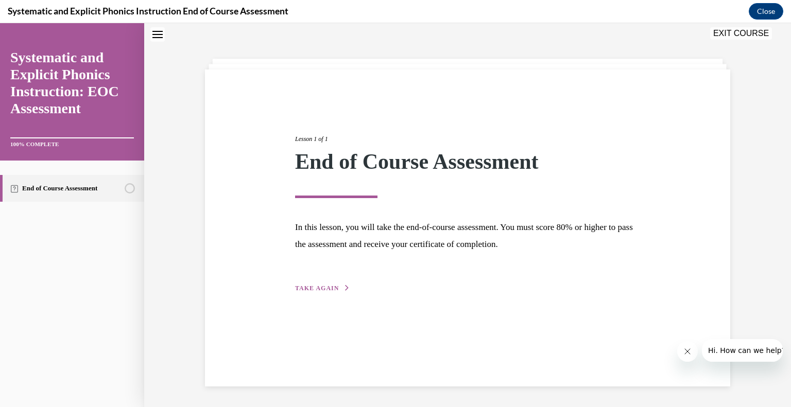
click at [333, 285] on span "TAKE AGAIN" at bounding box center [317, 288] width 44 height 7
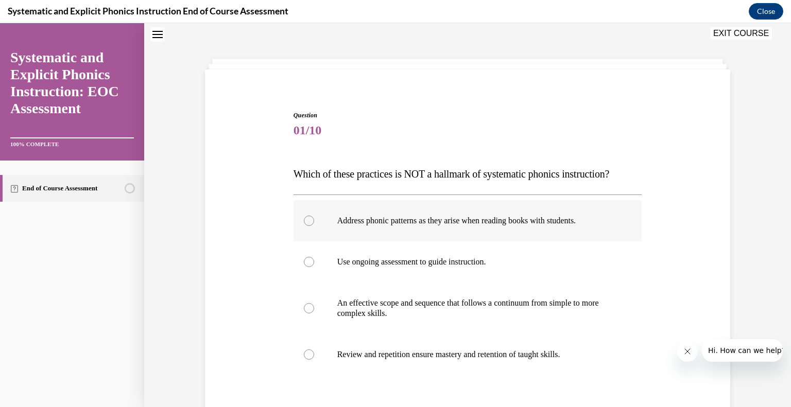
click at [308, 223] on div at bounding box center [309, 221] width 10 height 10
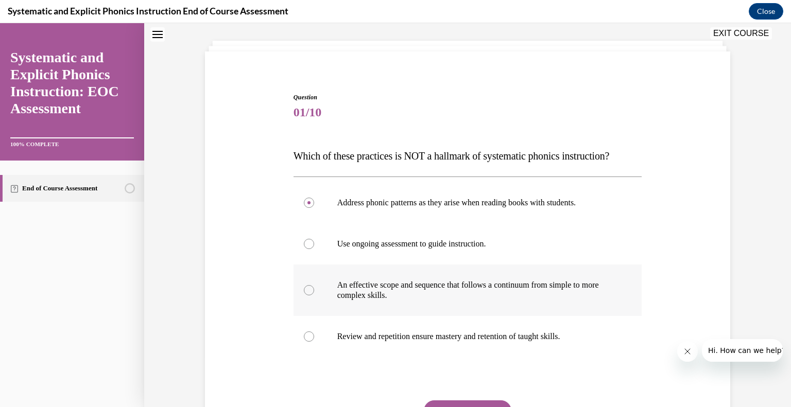
scroll to position [145, 0]
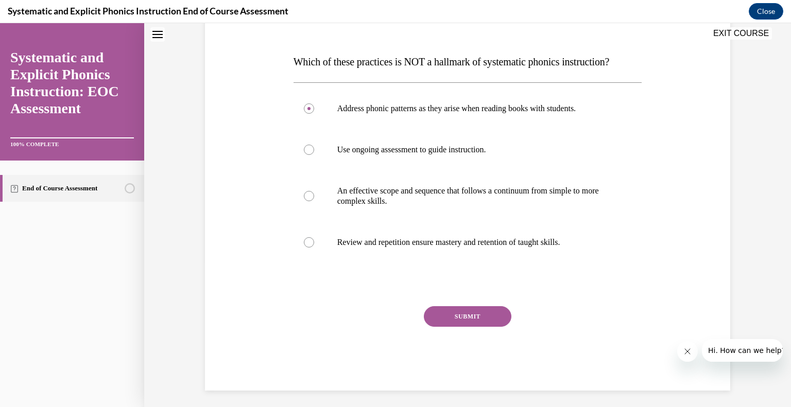
click at [477, 313] on button "SUBMIT" at bounding box center [468, 316] width 88 height 21
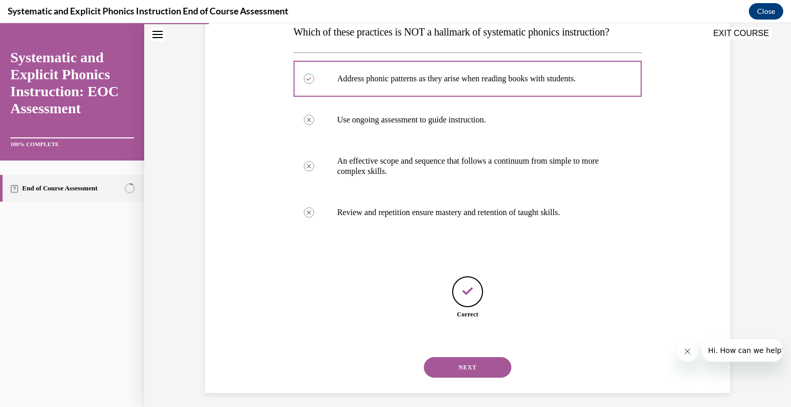
scroll to position [181, 0]
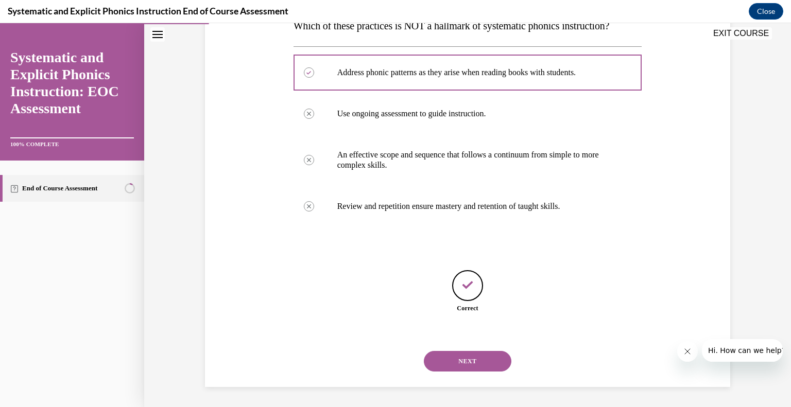
click at [457, 365] on button "NEXT" at bounding box center [468, 361] width 88 height 21
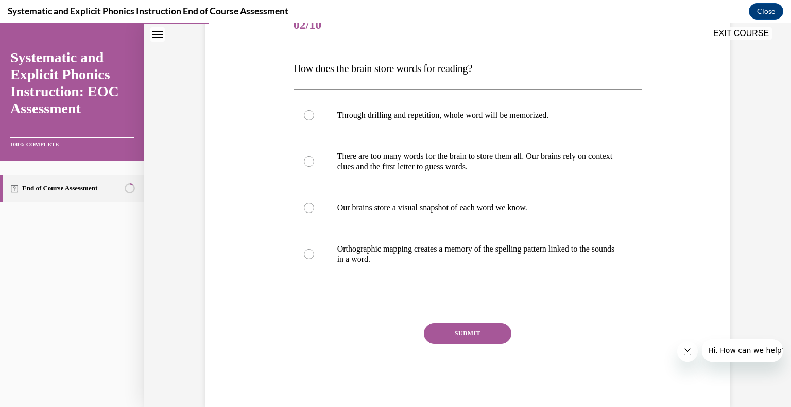
scroll to position [142, 0]
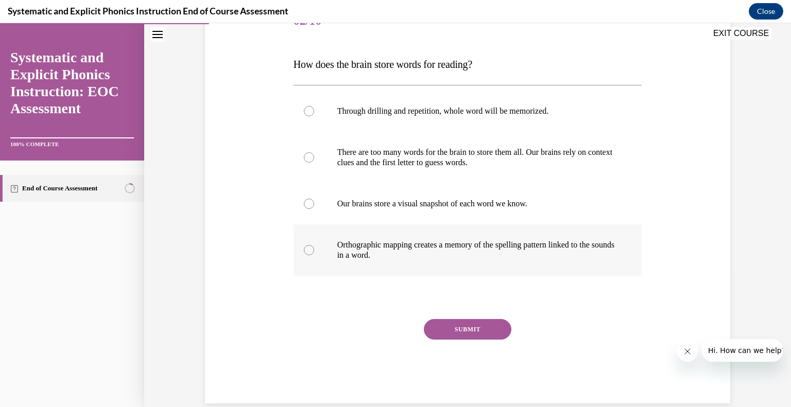
click at [309, 252] on div at bounding box center [309, 250] width 10 height 10
click at [465, 333] on button "SUBMIT" at bounding box center [468, 329] width 88 height 21
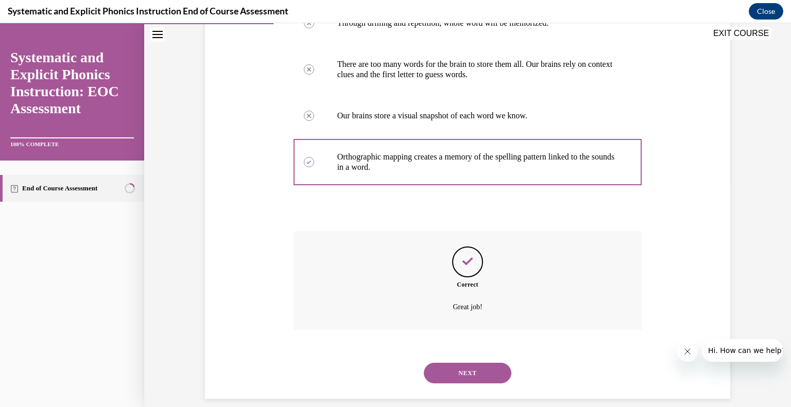
scroll to position [242, 0]
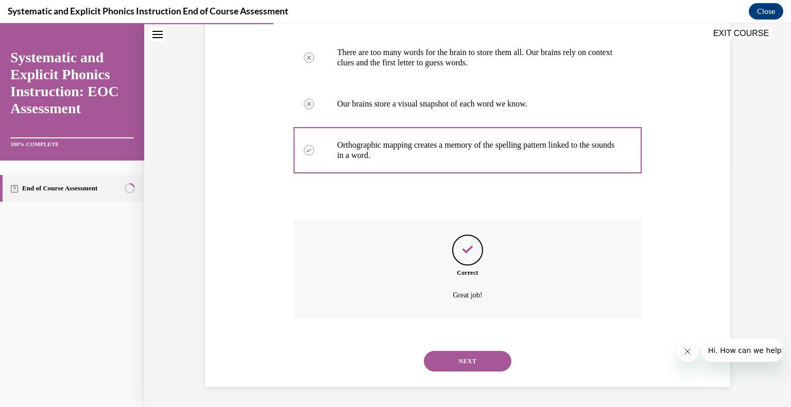
click at [471, 361] on button "NEXT" at bounding box center [468, 361] width 88 height 21
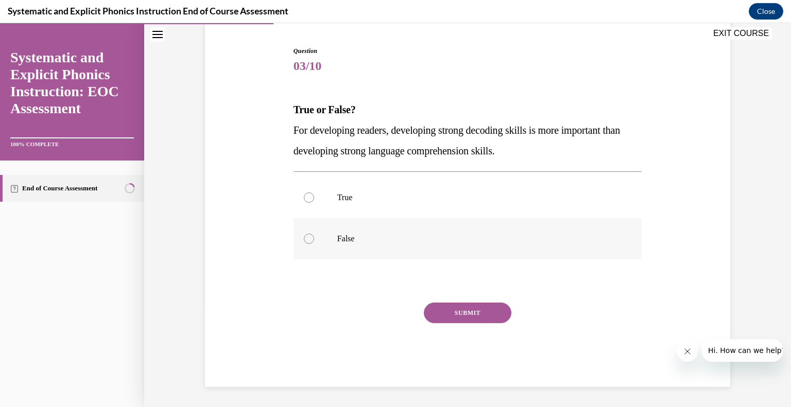
click at [309, 240] on div at bounding box center [309, 239] width 10 height 10
click at [455, 312] on button "SUBMIT" at bounding box center [468, 313] width 88 height 21
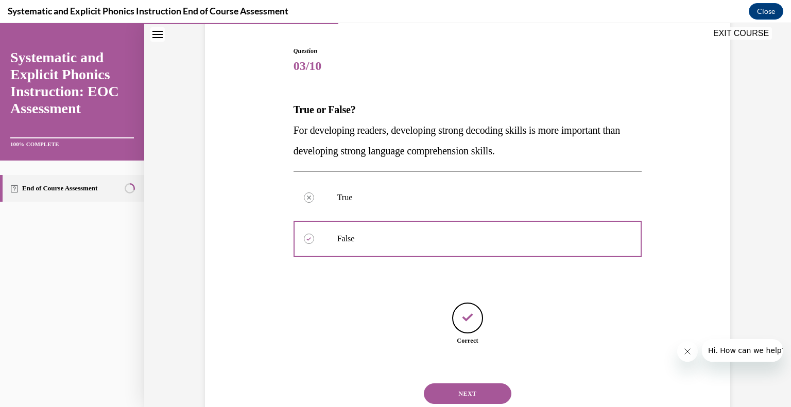
scroll to position [129, 0]
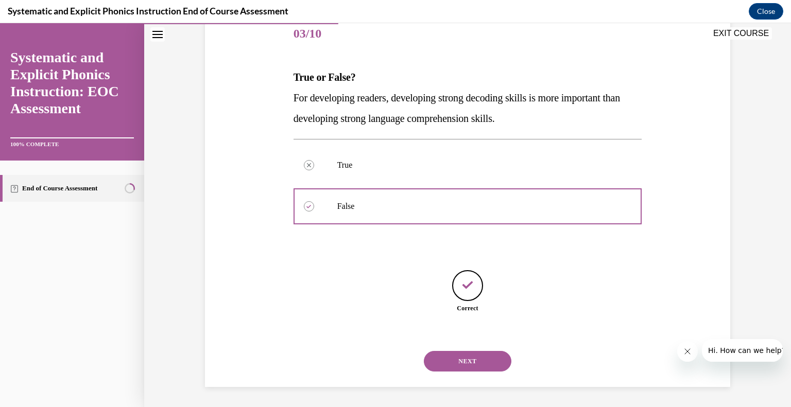
click at [455, 363] on button "NEXT" at bounding box center [468, 361] width 88 height 21
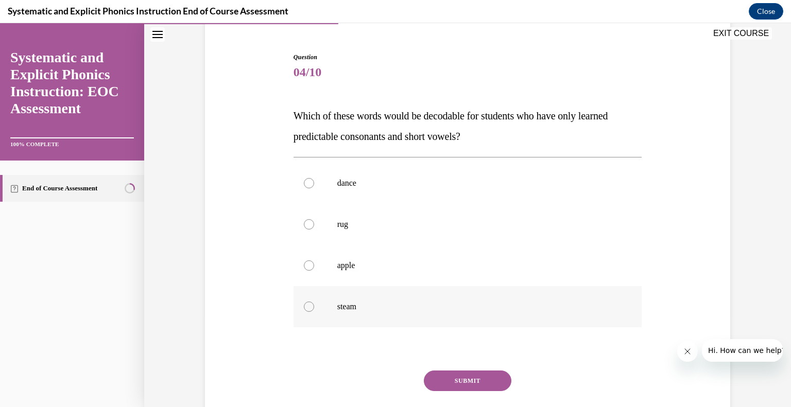
scroll to position [104, 0]
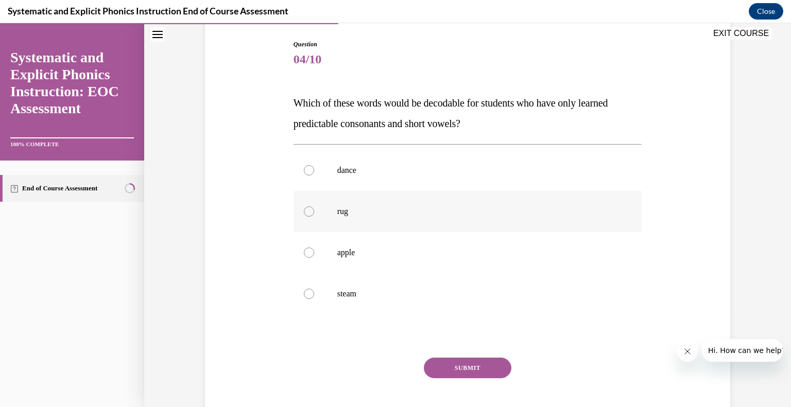
click at [307, 213] on div at bounding box center [309, 211] width 10 height 10
click at [439, 365] on button "SUBMIT" at bounding box center [468, 368] width 88 height 21
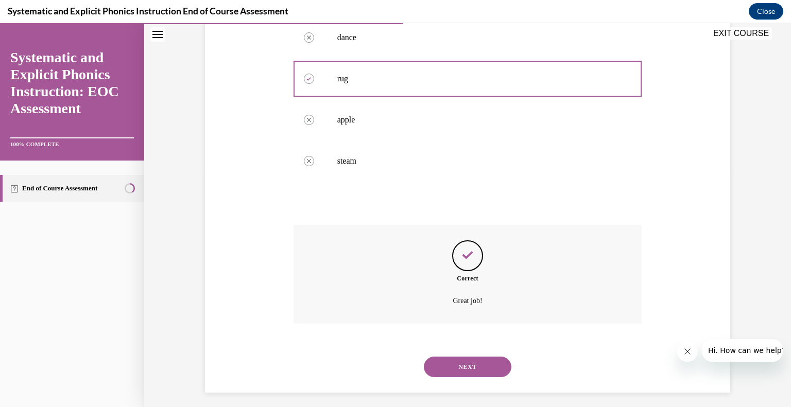
scroll to position [242, 0]
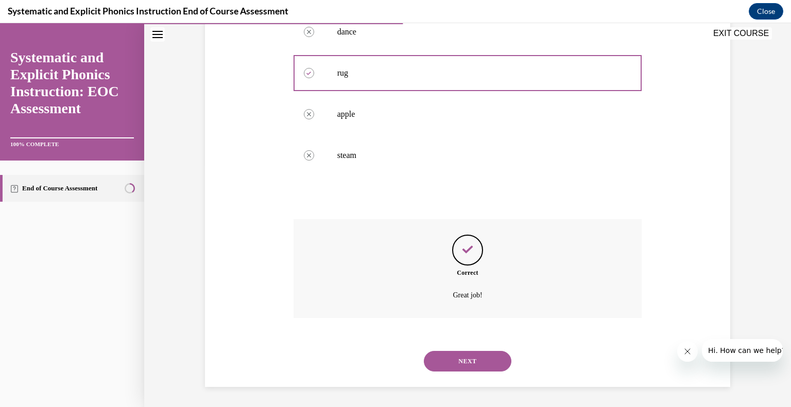
click at [460, 365] on button "NEXT" at bounding box center [468, 361] width 88 height 21
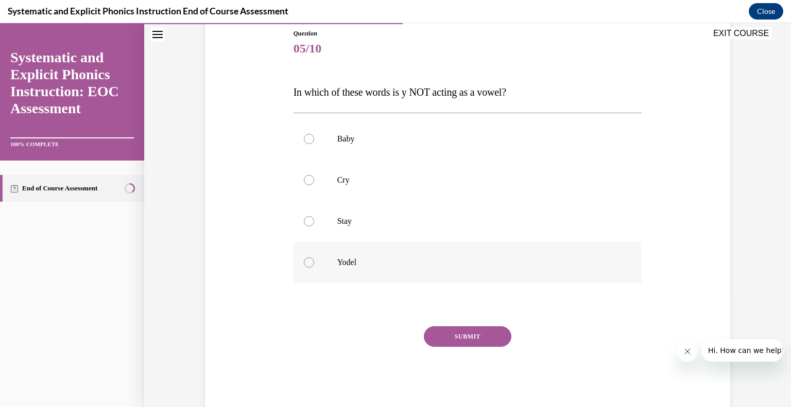
click at [309, 264] on div at bounding box center [309, 262] width 10 height 10
click at [460, 339] on button "SUBMIT" at bounding box center [468, 336] width 88 height 21
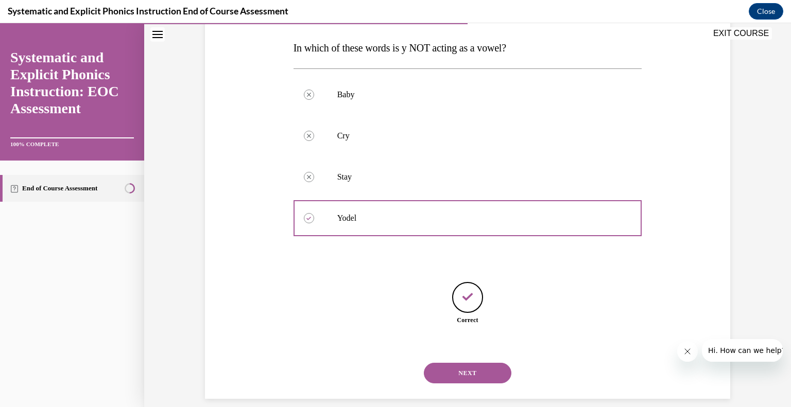
scroll to position [170, 0]
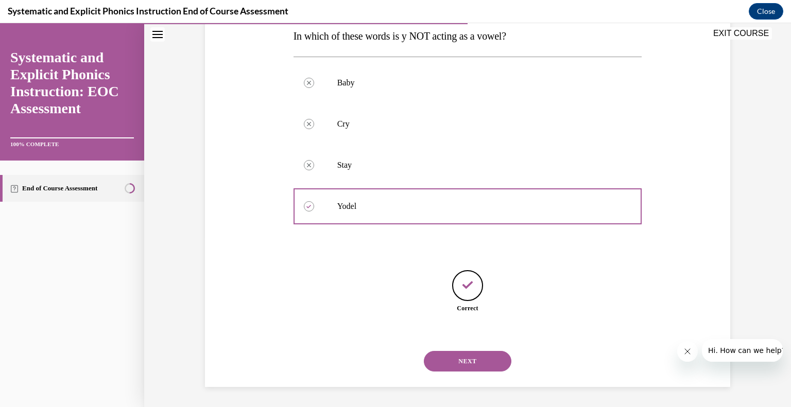
click at [454, 359] on button "NEXT" at bounding box center [468, 361] width 88 height 21
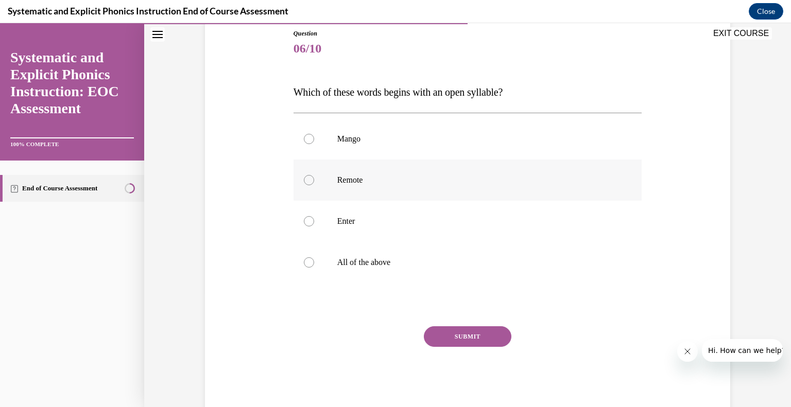
click at [307, 181] on div at bounding box center [309, 180] width 10 height 10
click at [461, 339] on button "SUBMIT" at bounding box center [468, 336] width 88 height 21
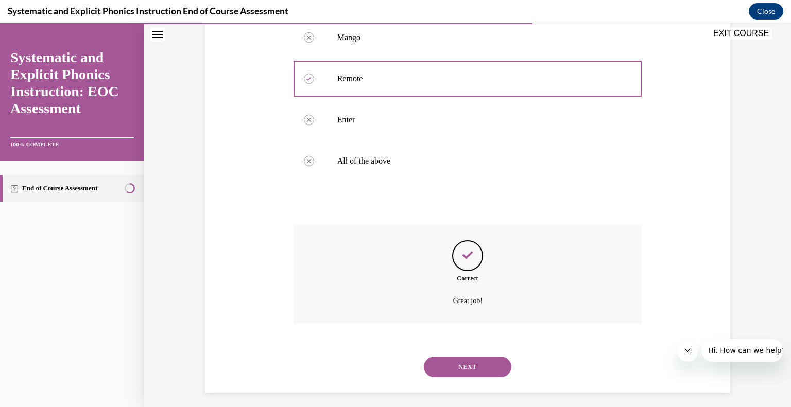
scroll to position [221, 0]
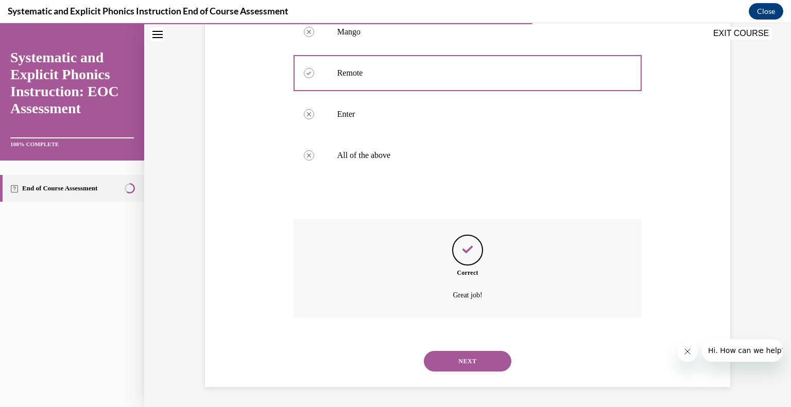
click at [460, 364] on button "NEXT" at bounding box center [468, 361] width 88 height 21
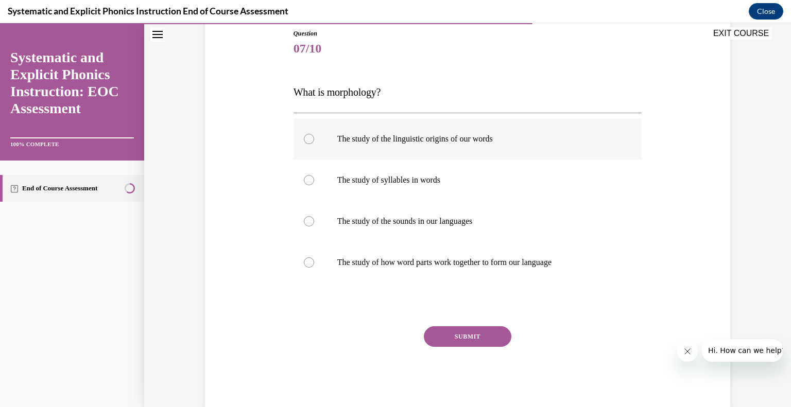
click at [309, 141] on div at bounding box center [309, 139] width 10 height 10
click at [442, 333] on button "SUBMIT" at bounding box center [468, 336] width 88 height 21
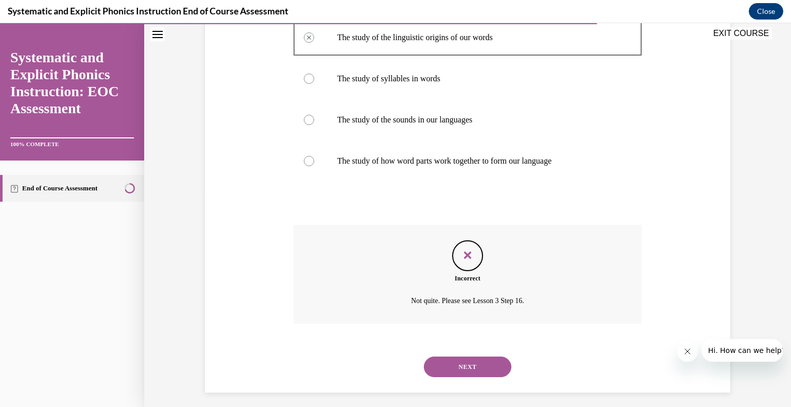
scroll to position [221, 0]
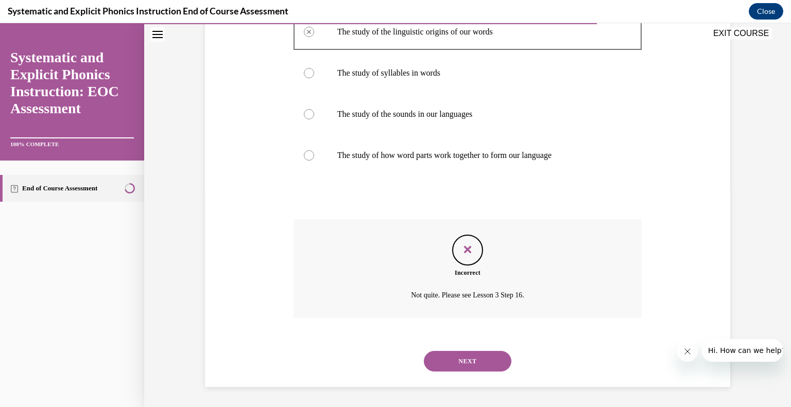
click at [454, 358] on button "NEXT" at bounding box center [468, 361] width 88 height 21
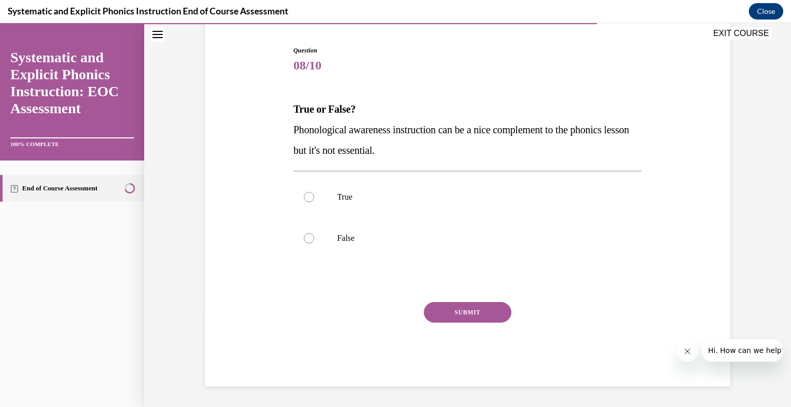
scroll to position [97, 0]
click at [309, 242] on div at bounding box center [309, 239] width 10 height 10
click at [460, 312] on button "SUBMIT" at bounding box center [468, 313] width 88 height 21
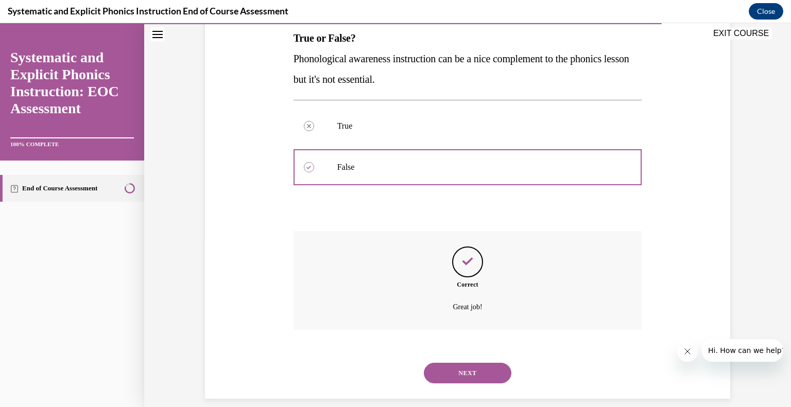
scroll to position [180, 0]
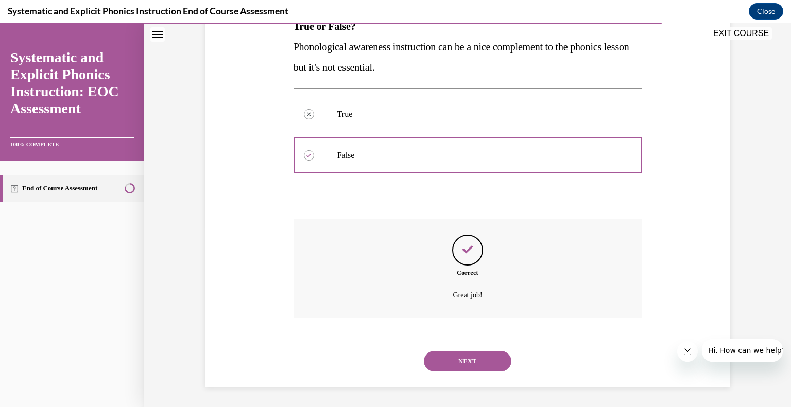
click at [466, 366] on button "NEXT" at bounding box center [468, 361] width 88 height 21
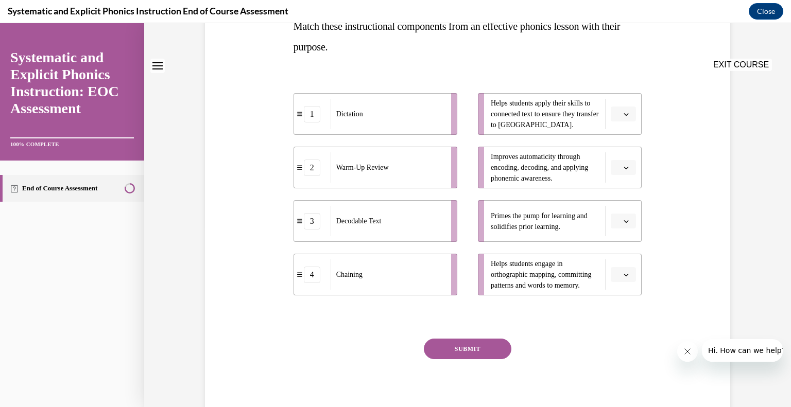
scroll to position [0, 0]
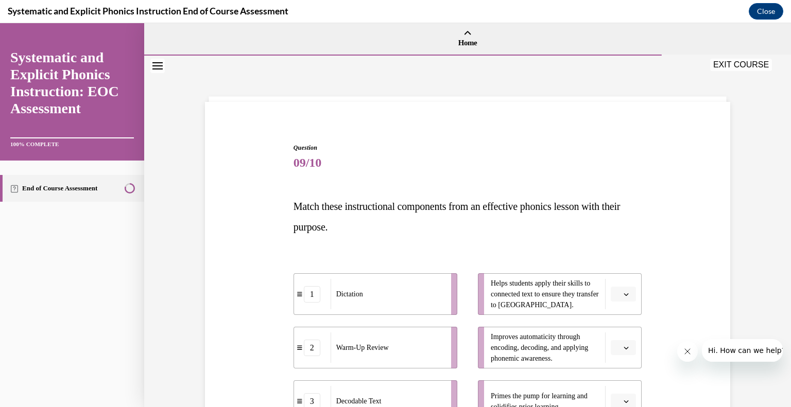
click at [625, 292] on icon "button" at bounding box center [626, 294] width 5 height 5
drag, startPoint x: 625, startPoint y: 235, endPoint x: 624, endPoint y: 242, distance: 6.2
click at [626, 235] on div "2" at bounding box center [623, 230] width 26 height 21
click at [627, 346] on icon "button" at bounding box center [626, 348] width 5 height 5
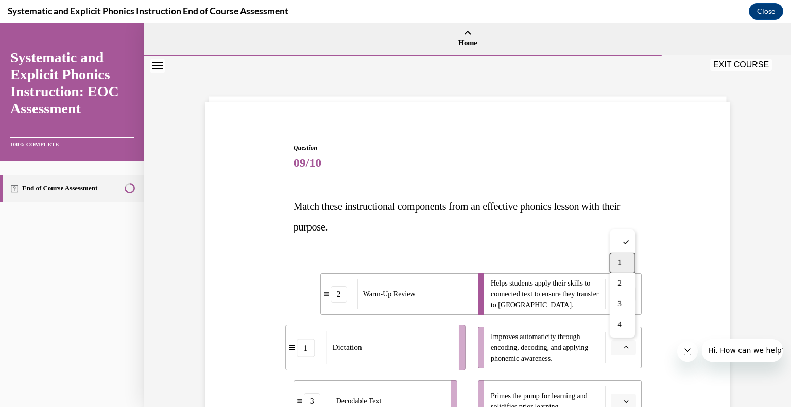
click at [630, 263] on div "1" at bounding box center [623, 263] width 26 height 21
click at [624, 400] on icon "button" at bounding box center [626, 401] width 5 height 5
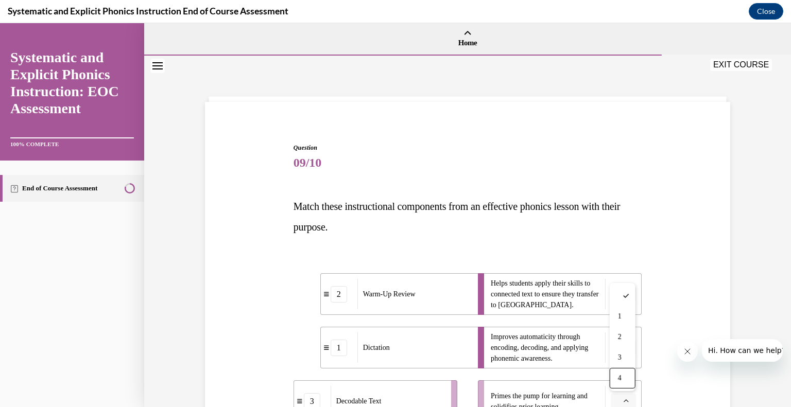
click at [620, 378] on span "4" at bounding box center [620, 378] width 4 height 8
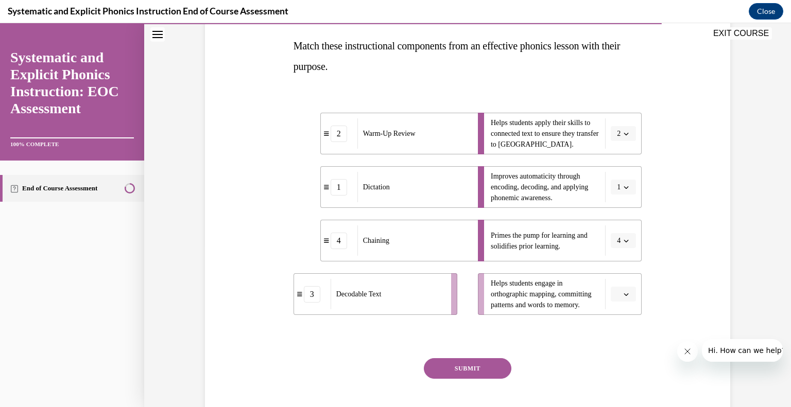
scroll to position [161, 0]
click at [627, 294] on icon "button" at bounding box center [626, 294] width 5 height 5
click at [620, 254] on span "3" at bounding box center [620, 250] width 4 height 8
click at [459, 371] on button "SUBMIT" at bounding box center [468, 368] width 88 height 21
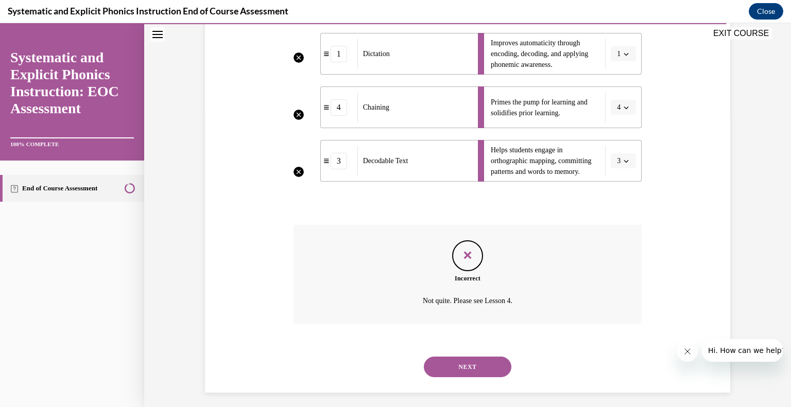
scroll to position [300, 0]
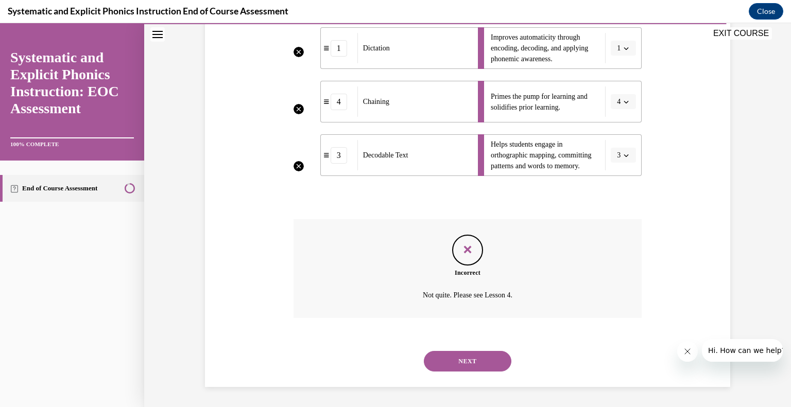
click at [460, 360] on button "NEXT" at bounding box center [468, 361] width 88 height 21
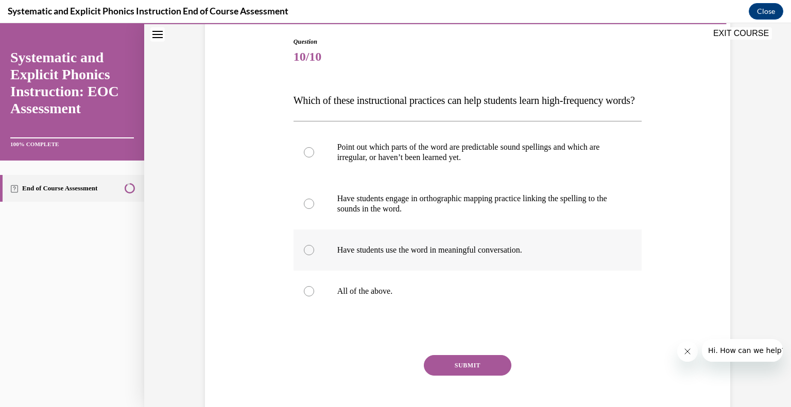
scroll to position [115, 0]
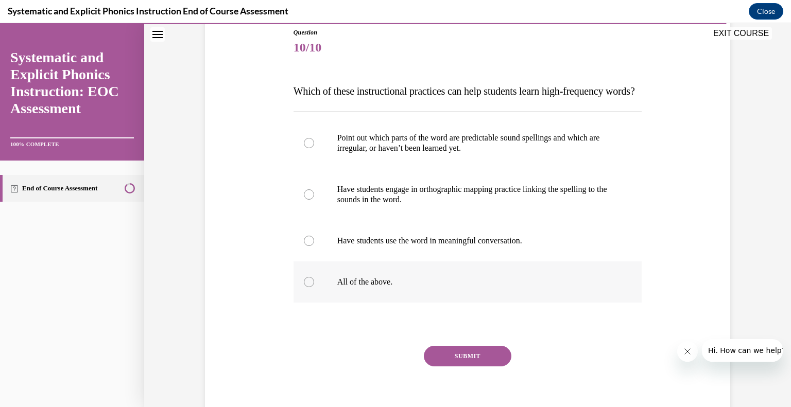
click at [309, 287] on div at bounding box center [309, 282] width 10 height 10
click at [446, 367] on button "SUBMIT" at bounding box center [468, 356] width 88 height 21
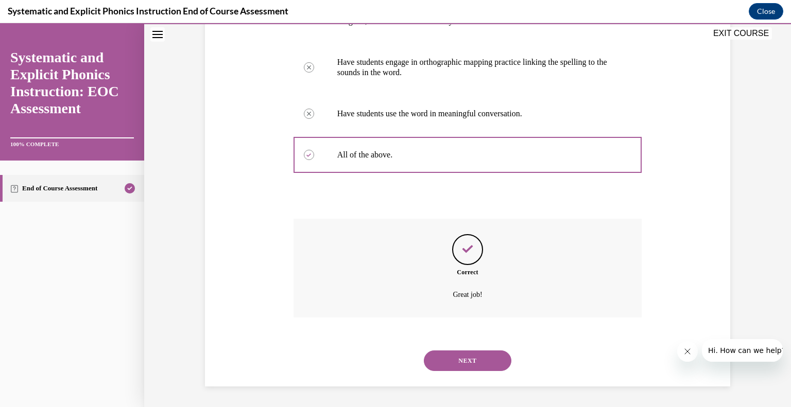
scroll to position [263, 0]
click at [442, 369] on button "NEXT" at bounding box center [468, 361] width 88 height 21
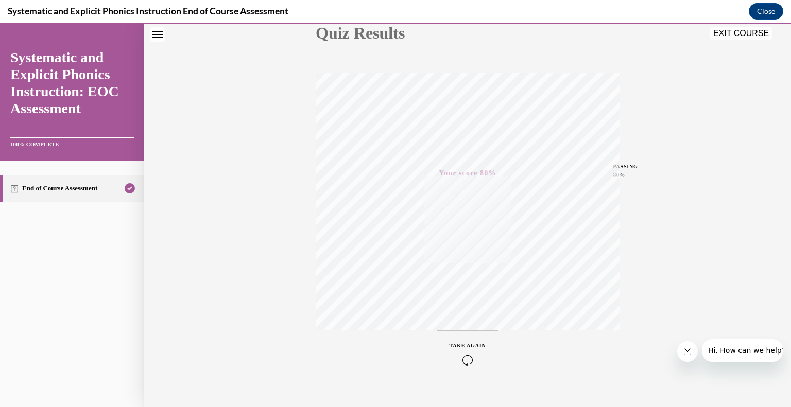
scroll to position [143, 0]
click at [721, 36] on button "EXIT COURSE" at bounding box center [741, 33] width 62 height 12
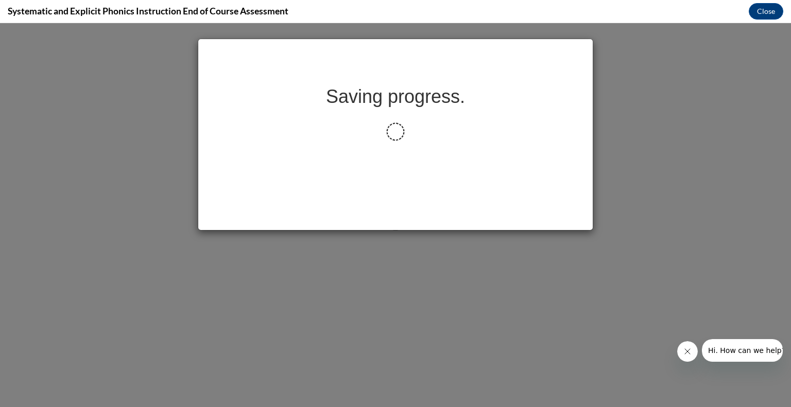
scroll to position [0, 0]
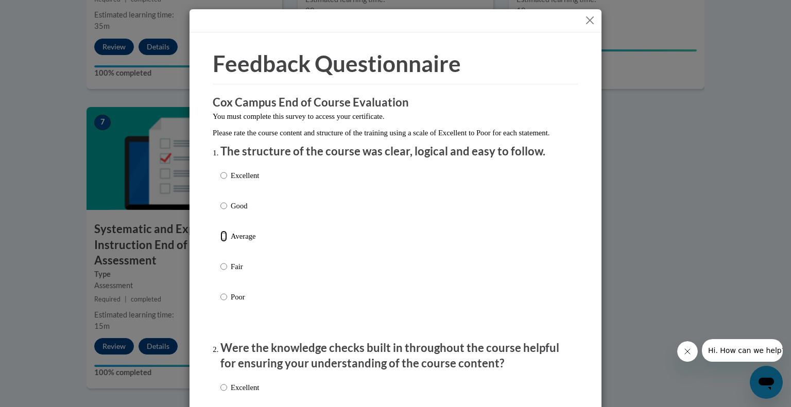
click at [222, 242] on input "Average" at bounding box center [223, 236] width 7 height 11
radio input "true"
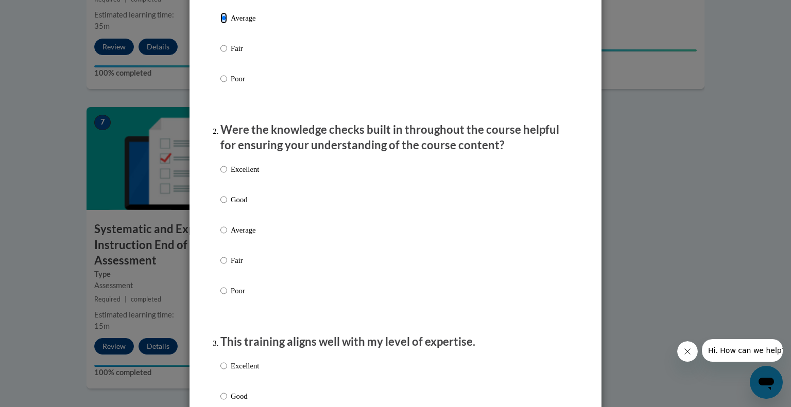
scroll to position [244, 0]
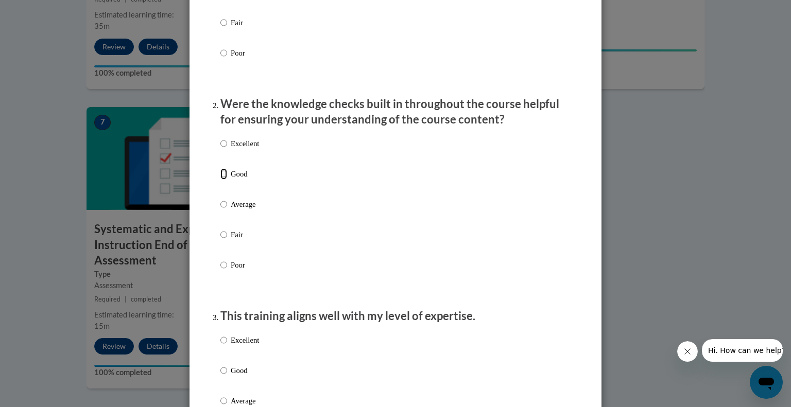
click at [225, 180] on input "Good" at bounding box center [223, 173] width 7 height 11
radio input "true"
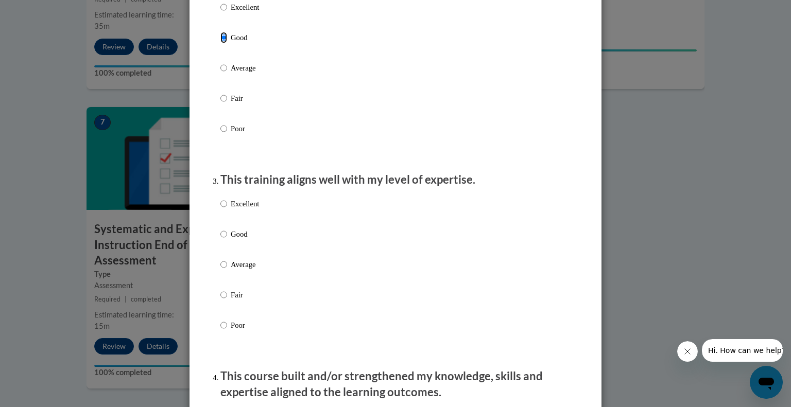
scroll to position [383, 0]
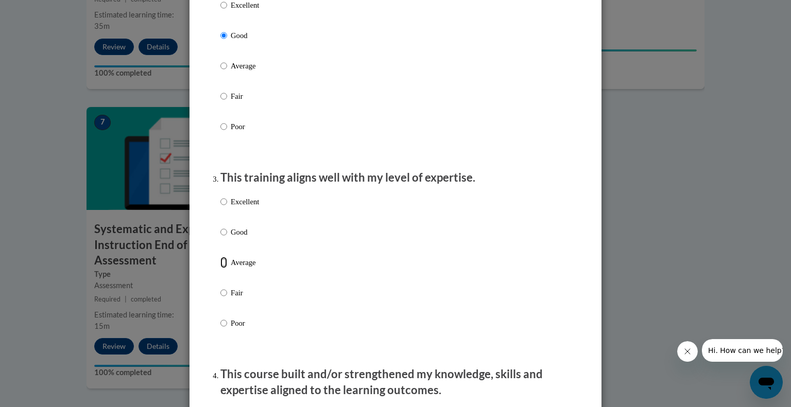
click at [224, 268] on input "Average" at bounding box center [223, 262] width 7 height 11
radio input "true"
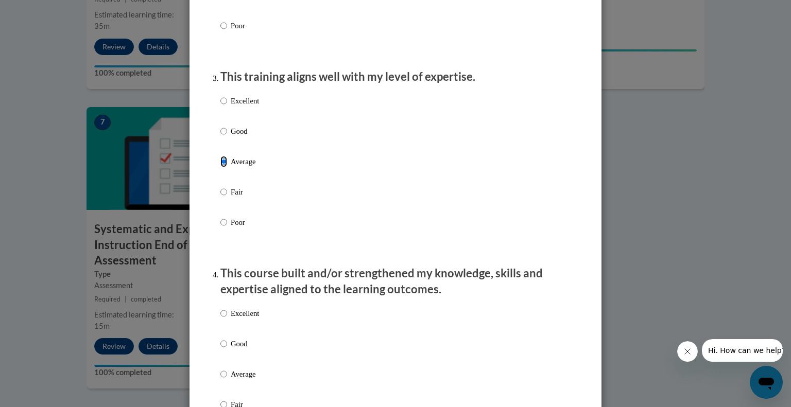
scroll to position [655, 0]
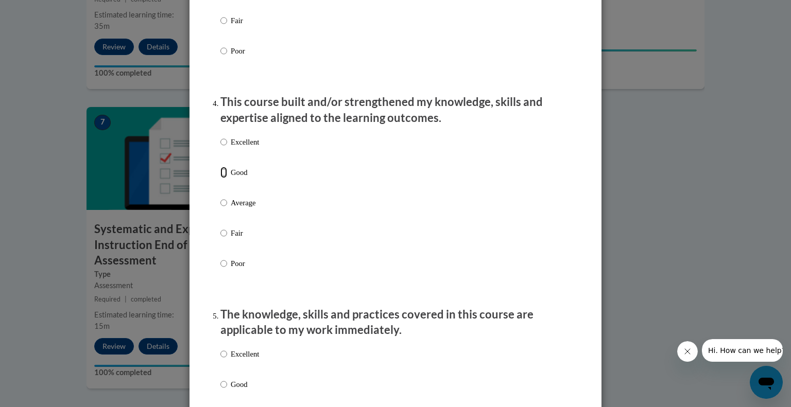
click at [222, 178] on input "Good" at bounding box center [223, 172] width 7 height 11
radio input "true"
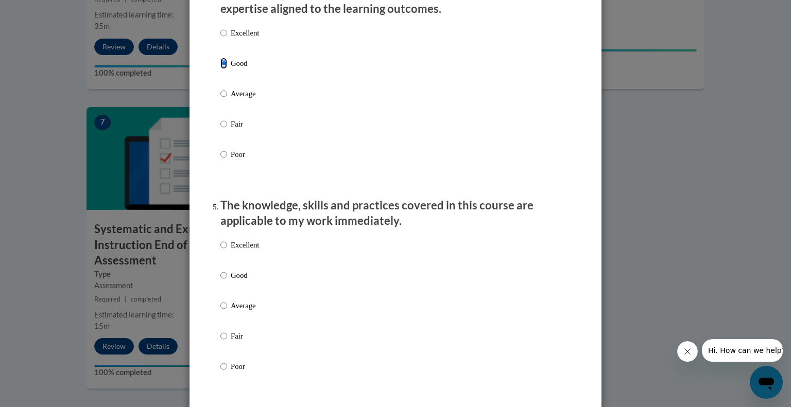
scroll to position [860, 0]
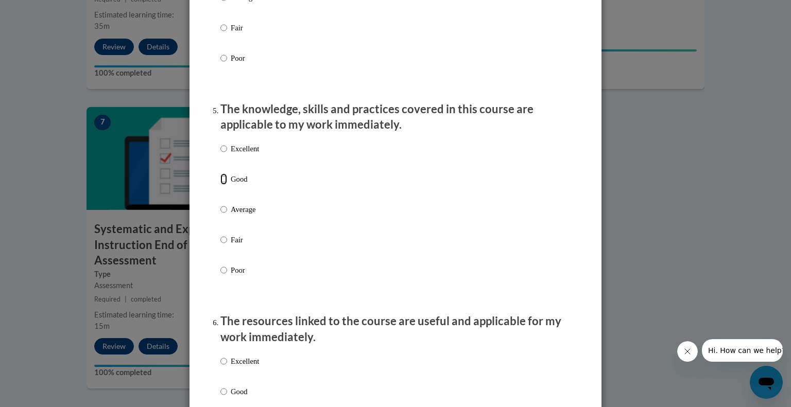
click at [225, 185] on input "Good" at bounding box center [223, 179] width 7 height 11
radio input "true"
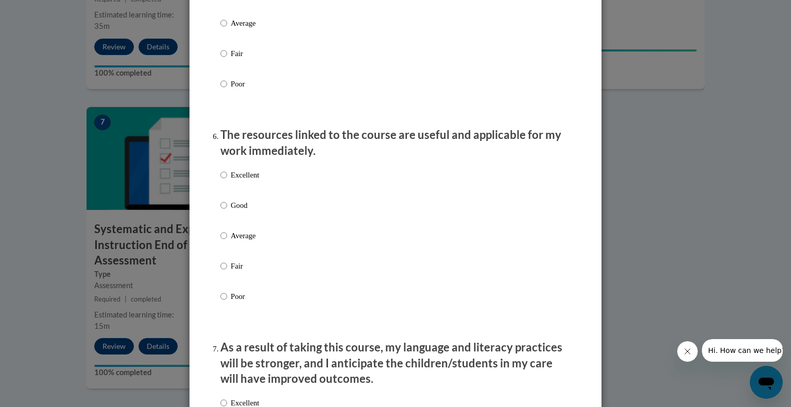
scroll to position [1130, 0]
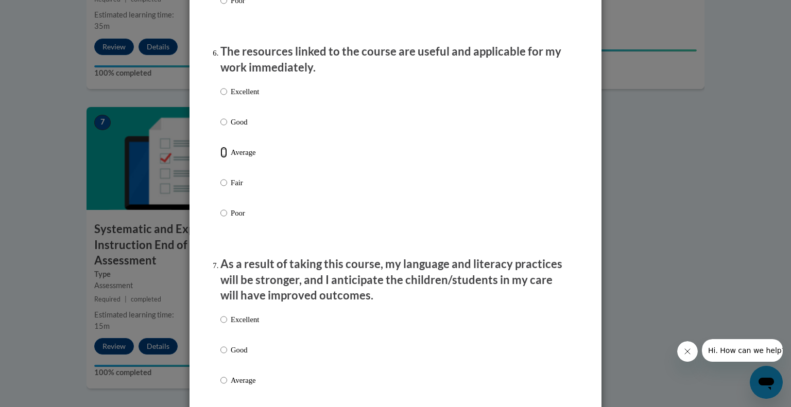
click at [224, 158] on input "Average" at bounding box center [223, 152] width 7 height 11
radio input "true"
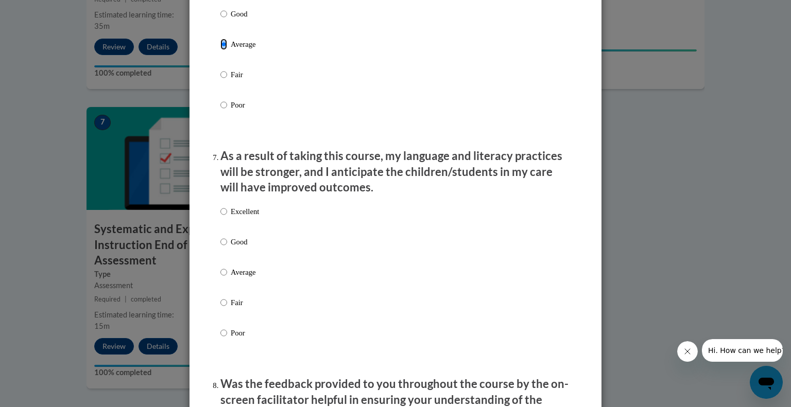
scroll to position [1239, 0]
click at [222, 247] on input "Good" at bounding box center [223, 240] width 7 height 11
radio input "true"
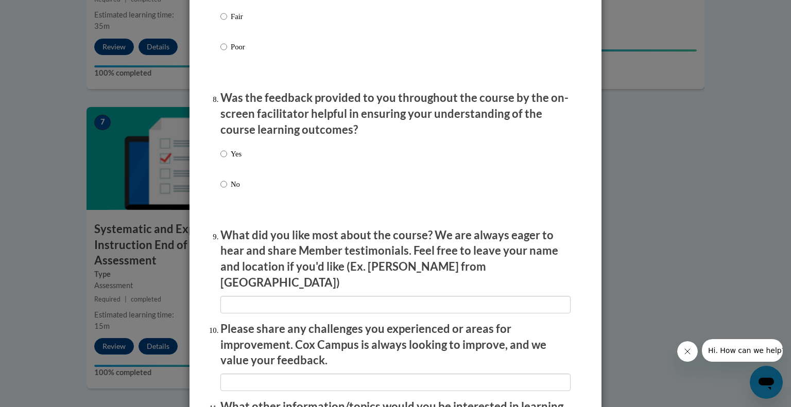
scroll to position [1528, 0]
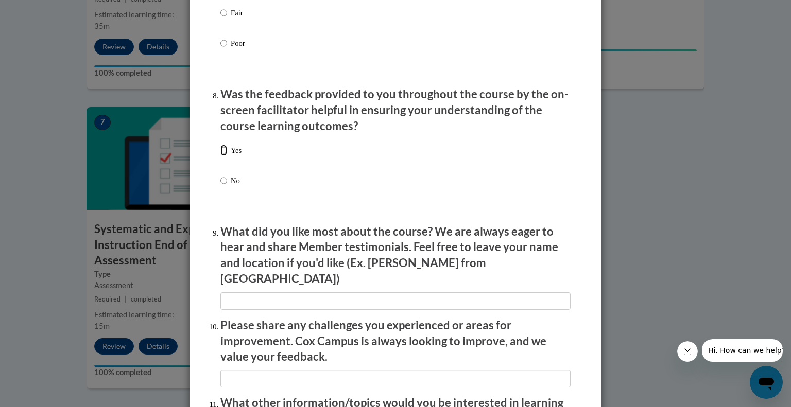
click at [223, 156] on input "Yes" at bounding box center [223, 150] width 7 height 11
radio input "true"
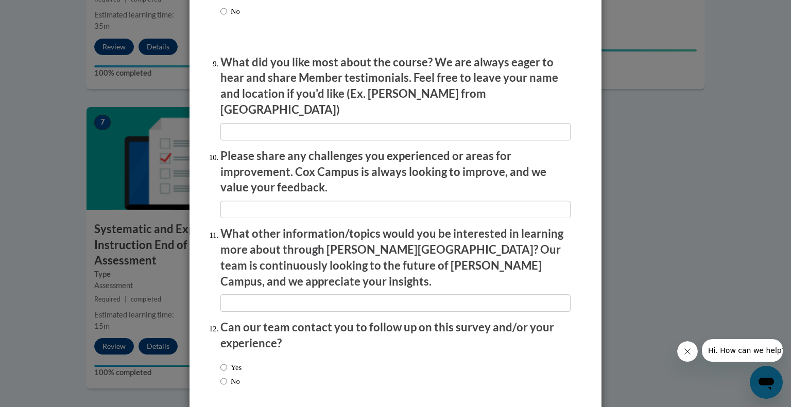
scroll to position [1726, 0]
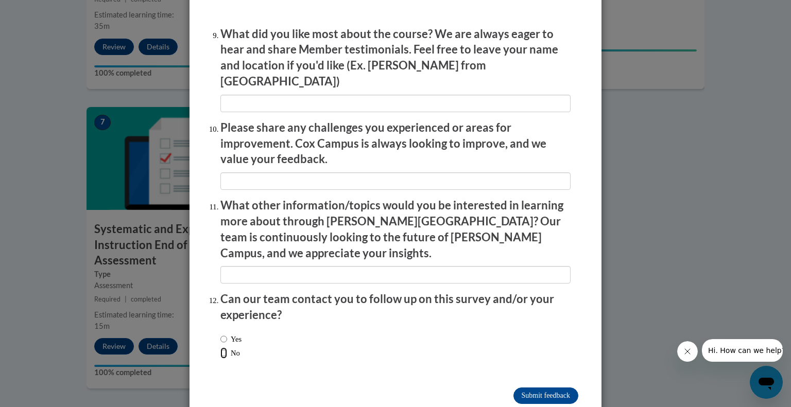
click at [225, 348] on input "No" at bounding box center [223, 353] width 7 height 11
radio input "true"
click at [525, 388] on input "Submit feedback" at bounding box center [545, 396] width 65 height 16
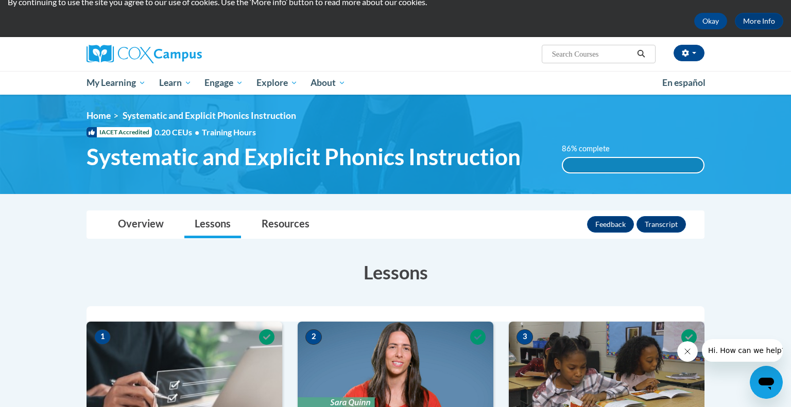
scroll to position [0, 0]
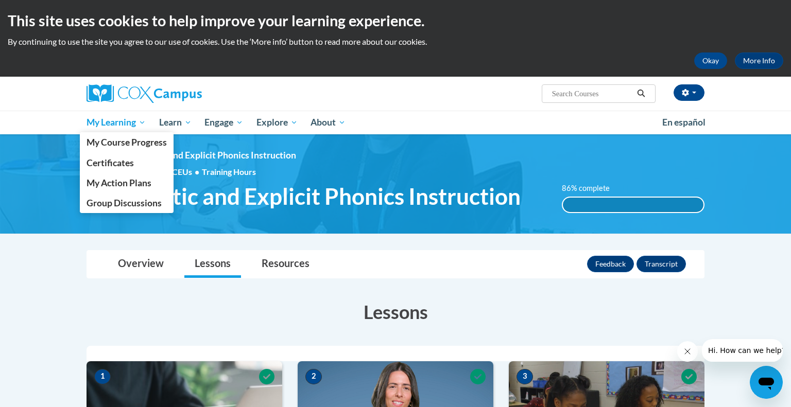
click at [130, 123] on span "My Learning" at bounding box center [116, 122] width 59 height 12
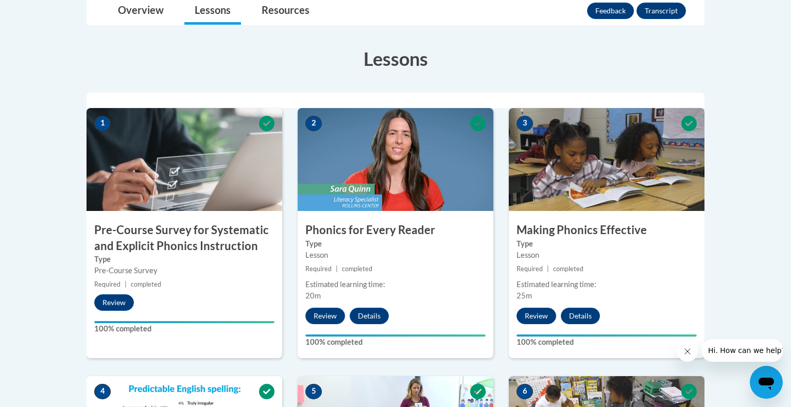
scroll to position [150, 0]
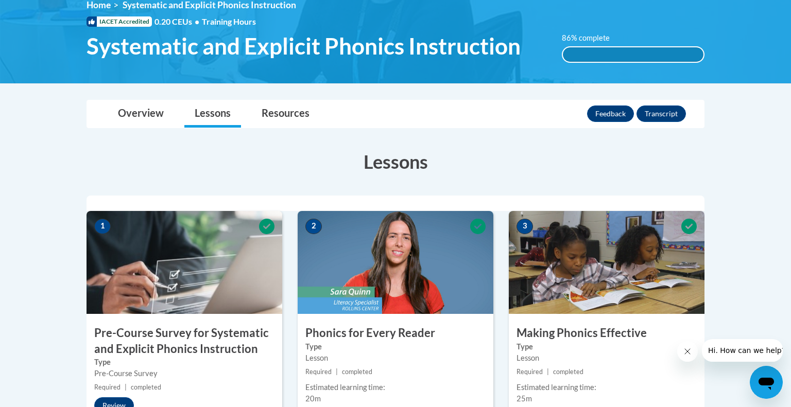
click at [590, 51] on div "86% complete" at bounding box center [633, 54] width 141 height 14
click at [272, 116] on link "Resources" at bounding box center [285, 113] width 68 height 27
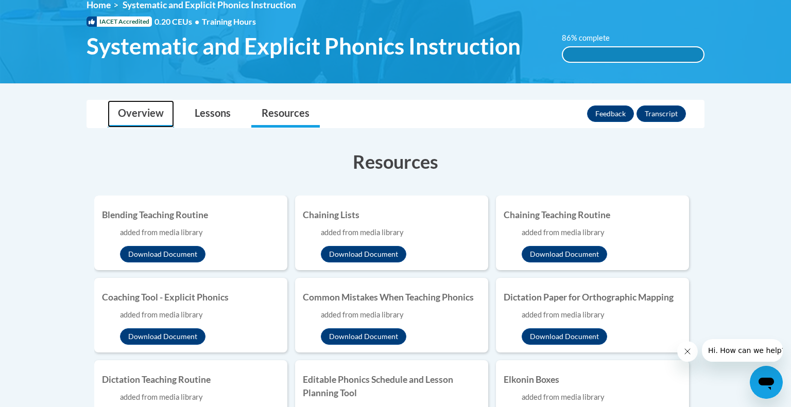
click at [148, 116] on link "Overview" at bounding box center [141, 113] width 66 height 27
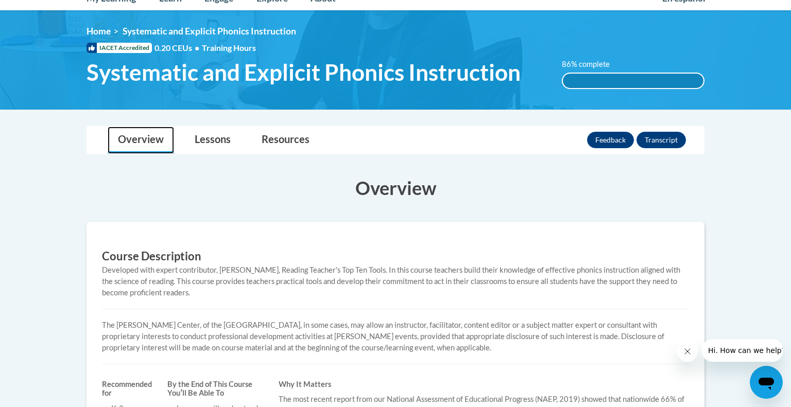
scroll to position [0, 0]
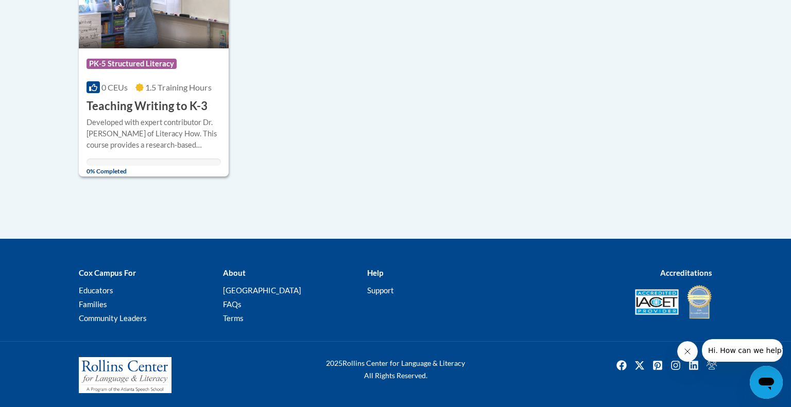
scroll to position [592, 0]
